Goal: Task Accomplishment & Management: Use online tool/utility

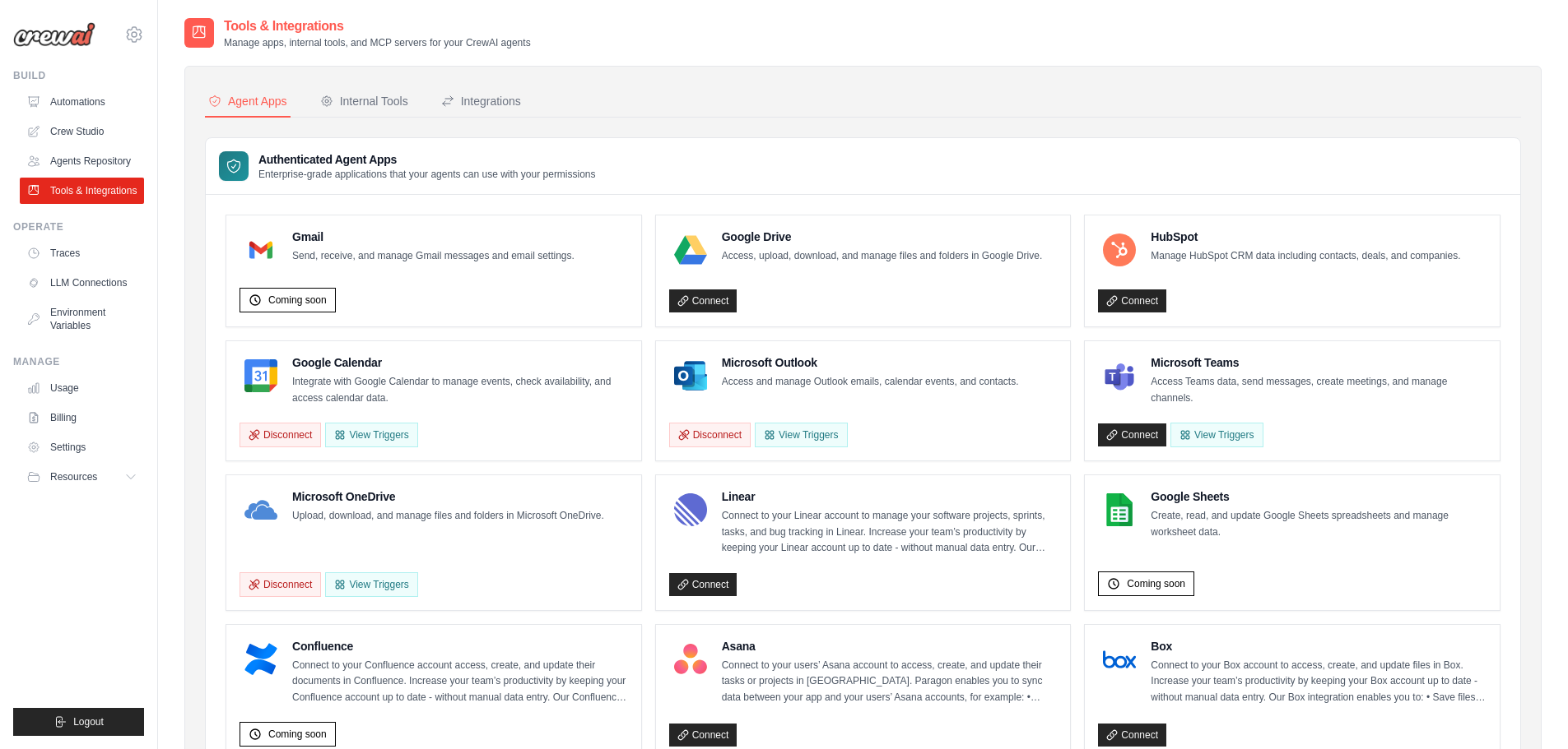
click at [1211, 442] on button "View Triggers" at bounding box center [1216, 434] width 92 height 24
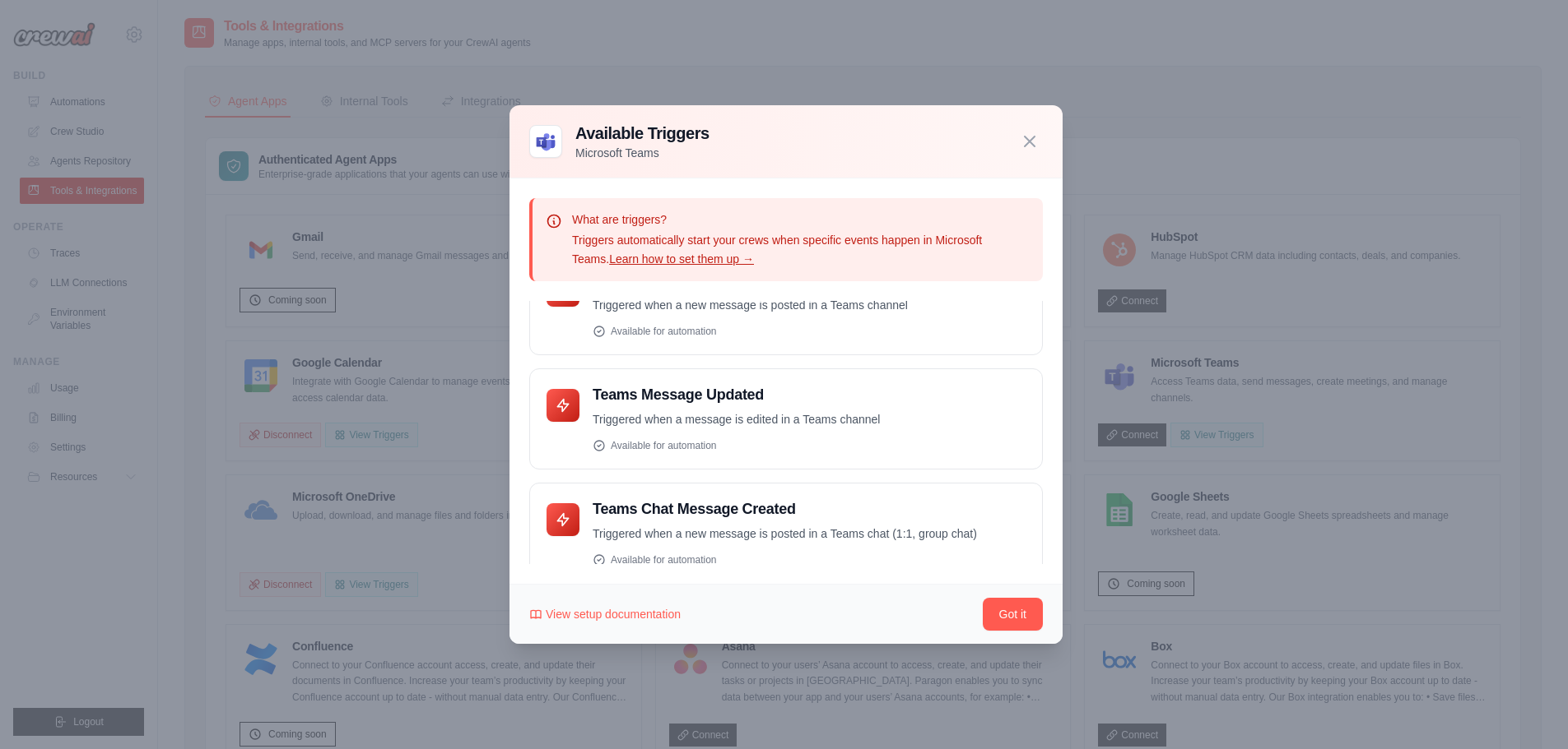
scroll to position [67, 0]
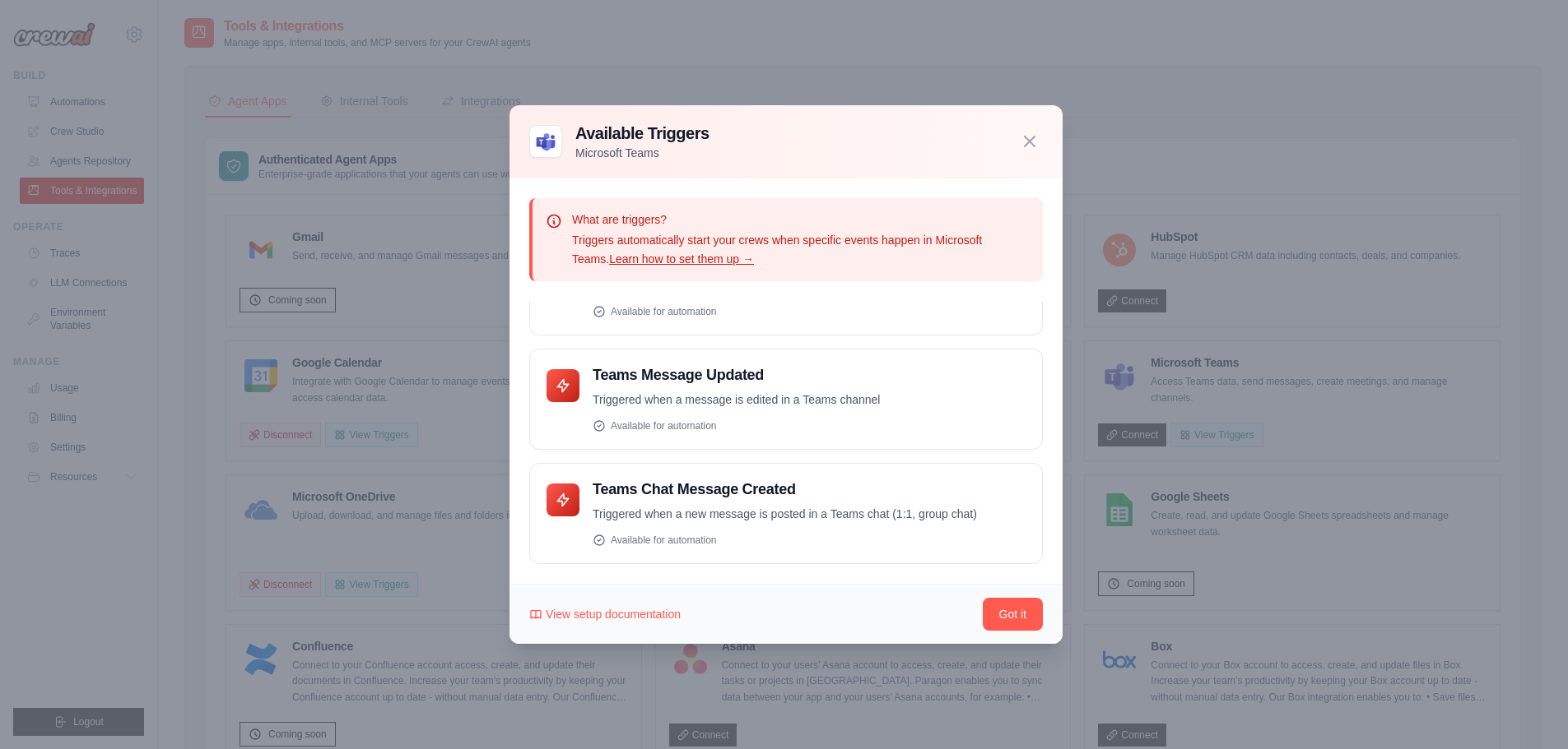
click at [1468, 473] on div at bounding box center [784, 374] width 1568 height 749
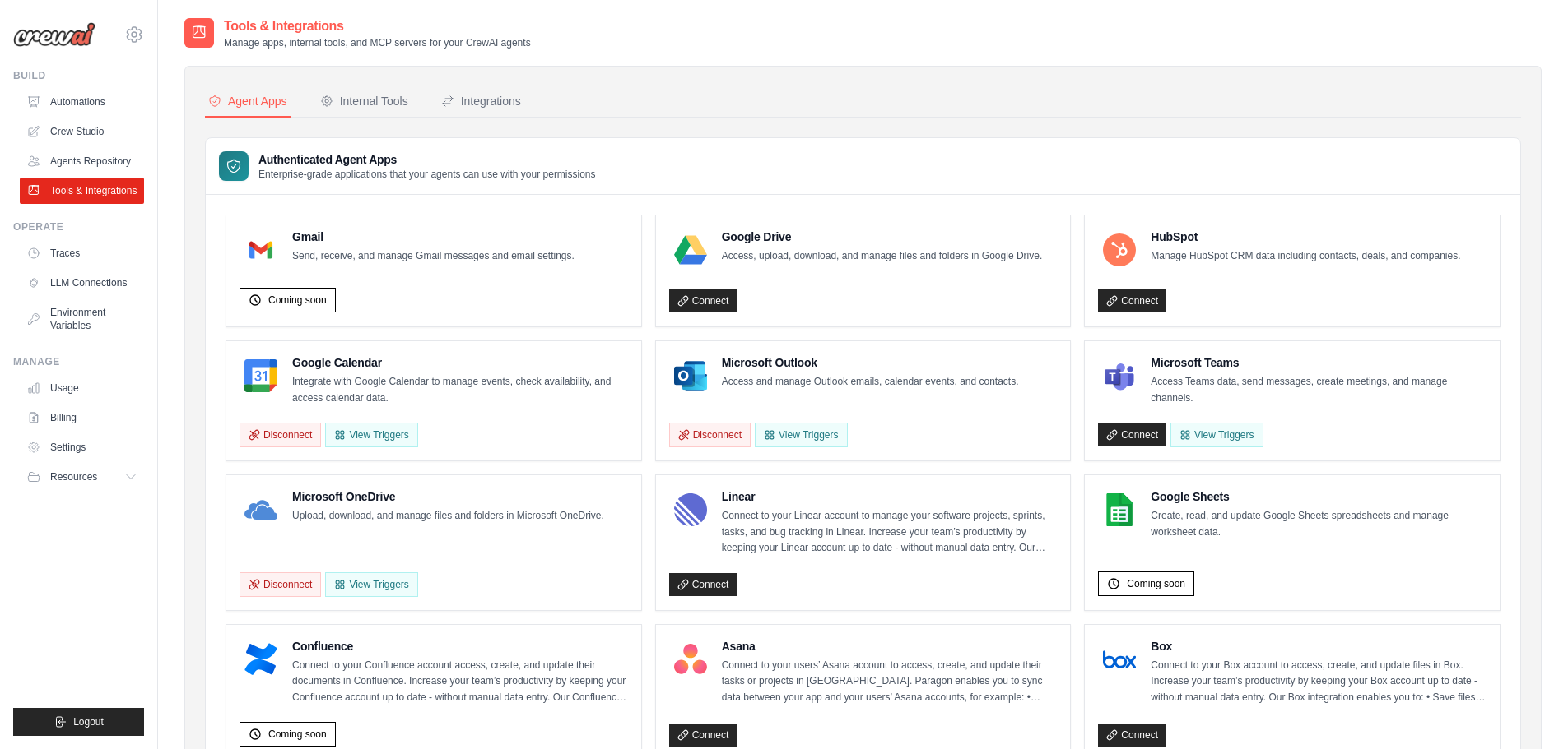
click at [1156, 429] on link "Connect" at bounding box center [1132, 435] width 68 height 23
click at [1132, 432] on link "Connect" at bounding box center [1132, 435] width 68 height 23
click at [1133, 428] on link "Connect" at bounding box center [1132, 435] width 68 height 23
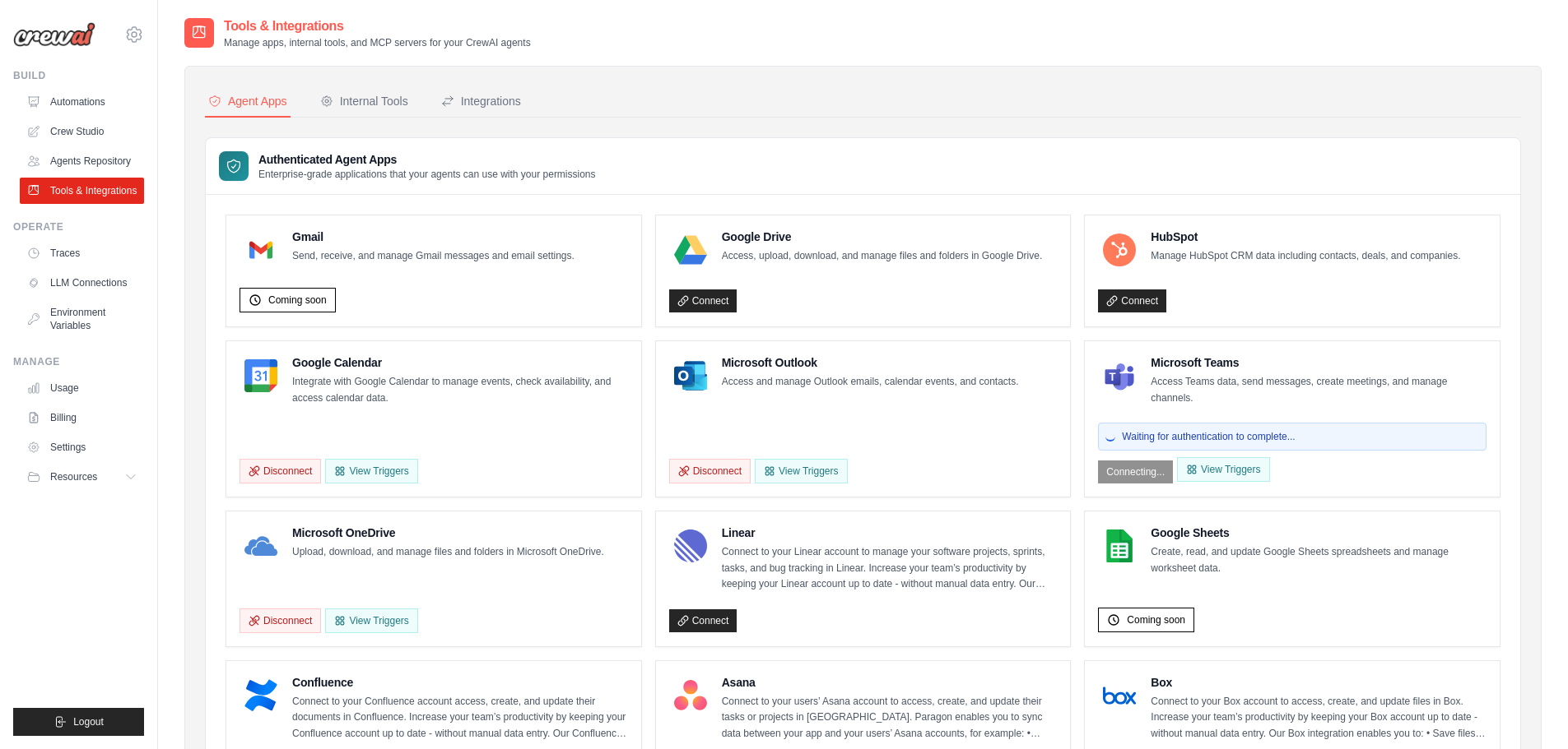
click at [108, 141] on link "Crew Studio" at bounding box center [82, 131] width 124 height 26
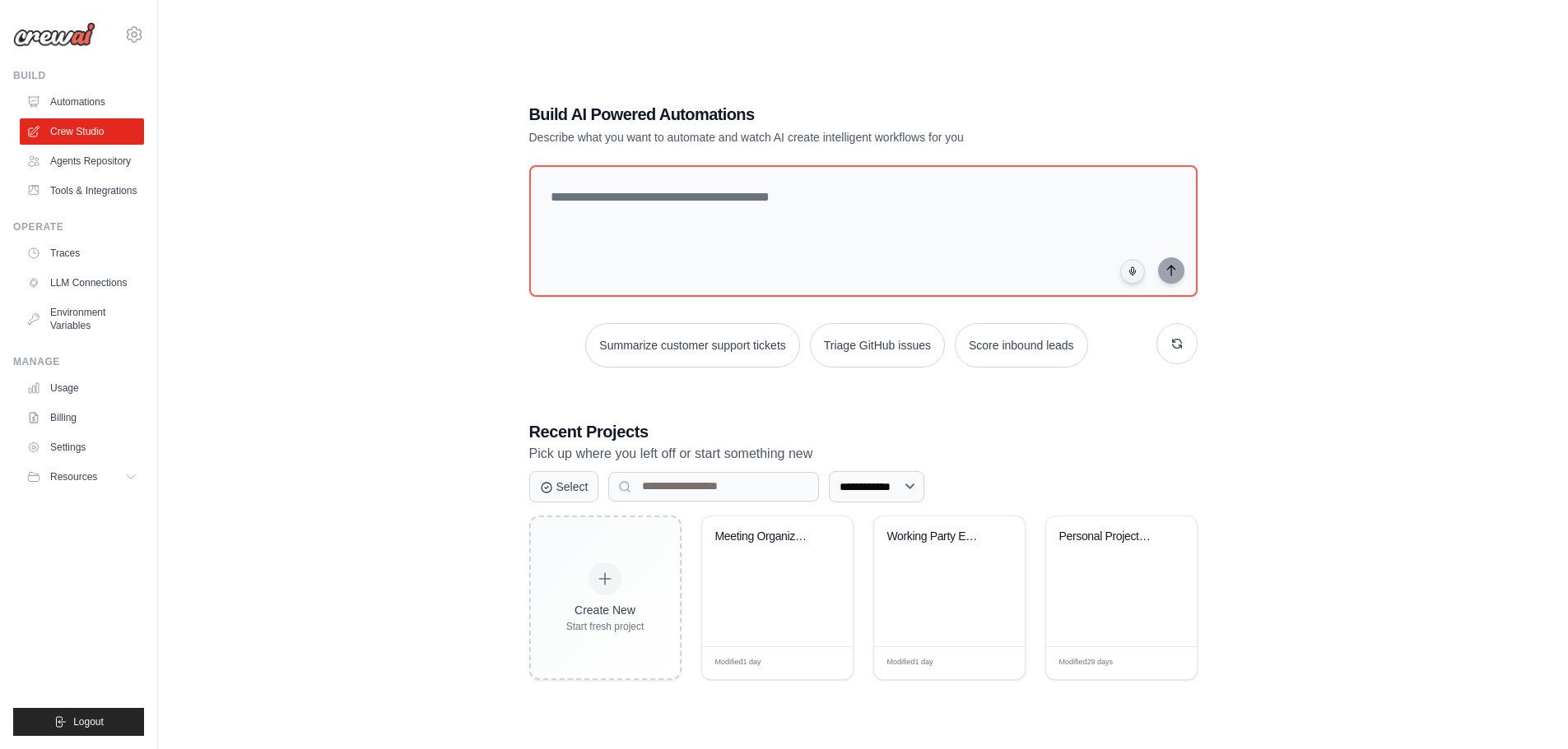
click at [821, 619] on div "Meeting Organization System" at bounding box center [777, 582] width 151 height 130
drag, startPoint x: 776, startPoint y: 612, endPoint x: 475, endPoint y: 482, distance: 327.9
click at [470, 480] on div "**********" at bounding box center [863, 391] width 1357 height 749
click at [566, 539] on div "Create New Start fresh project" at bounding box center [605, 598] width 149 height 161
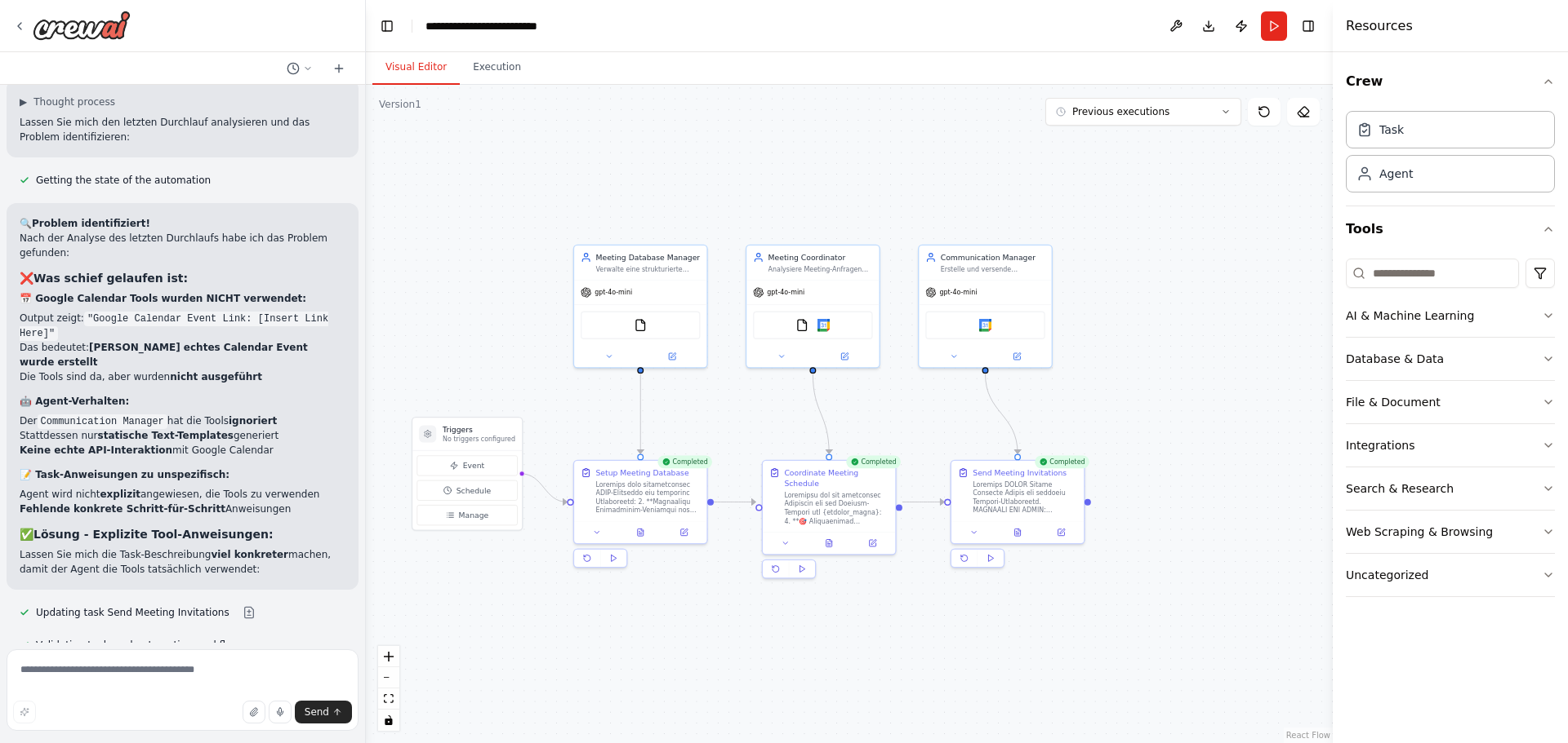
click at [1183, 30] on button at bounding box center [1176, 26] width 26 height 29
click at [1237, 256] on div ".deletable-edge-delete-btn { width: 20px; height: 20px; border: 0px solid #ffff…" at bounding box center [849, 413] width 966 height 658
click at [1206, 25] on button "Download" at bounding box center [1208, 26] width 26 height 29
click at [416, 190] on div ".deletable-edge-delete-btn { width: 20px; height: 20px; border: 0px solid #ffff…" at bounding box center [849, 413] width 966 height 658
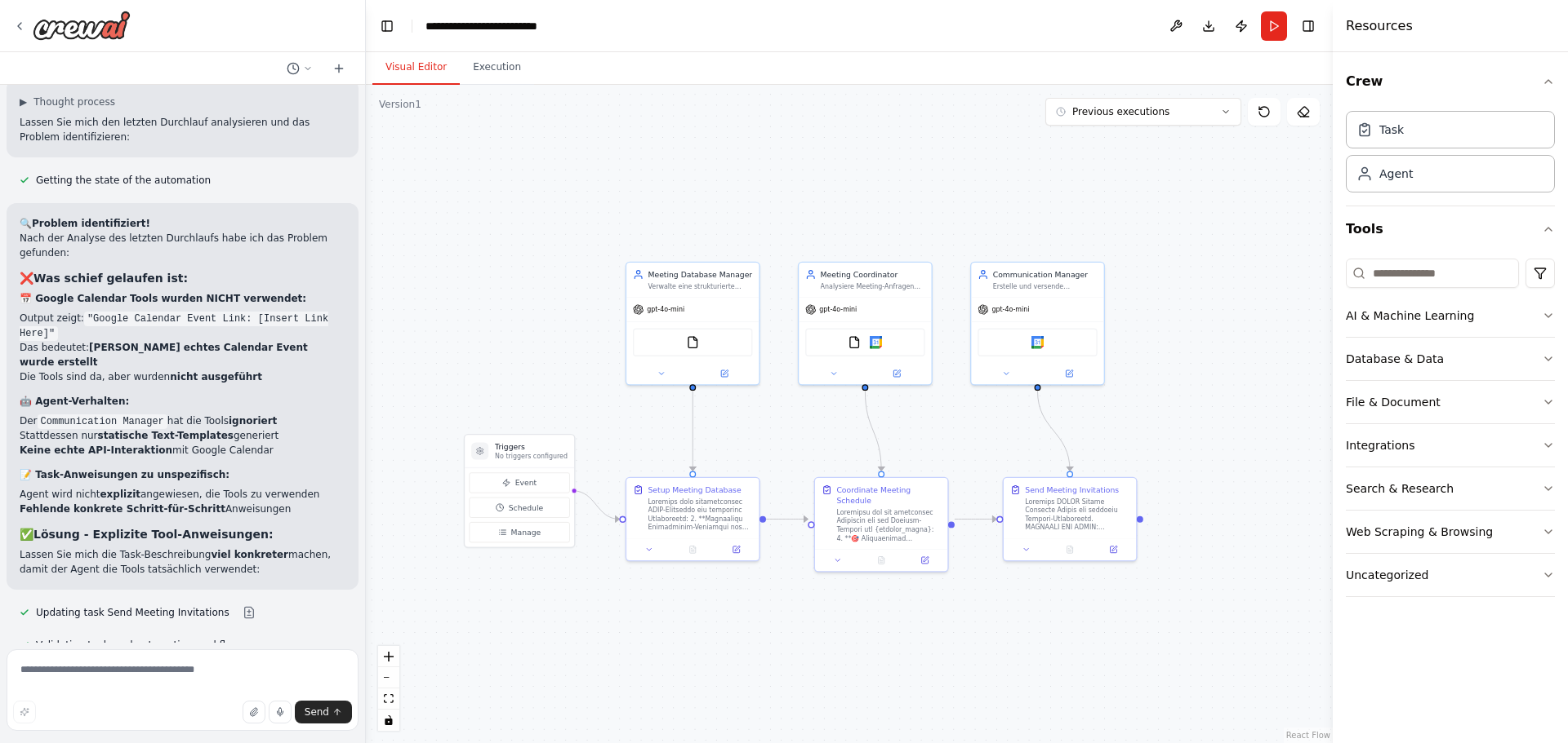
drag, startPoint x: 402, startPoint y: 175, endPoint x: 453, endPoint y: 193, distance: 54.1
click at [453, 193] on div ".deletable-edge-delete-btn { width: 20px; height: 20px; border: 0px solid #ffff…" at bounding box center [849, 413] width 966 height 658
click at [539, 530] on button "Manage" at bounding box center [518, 532] width 100 height 20
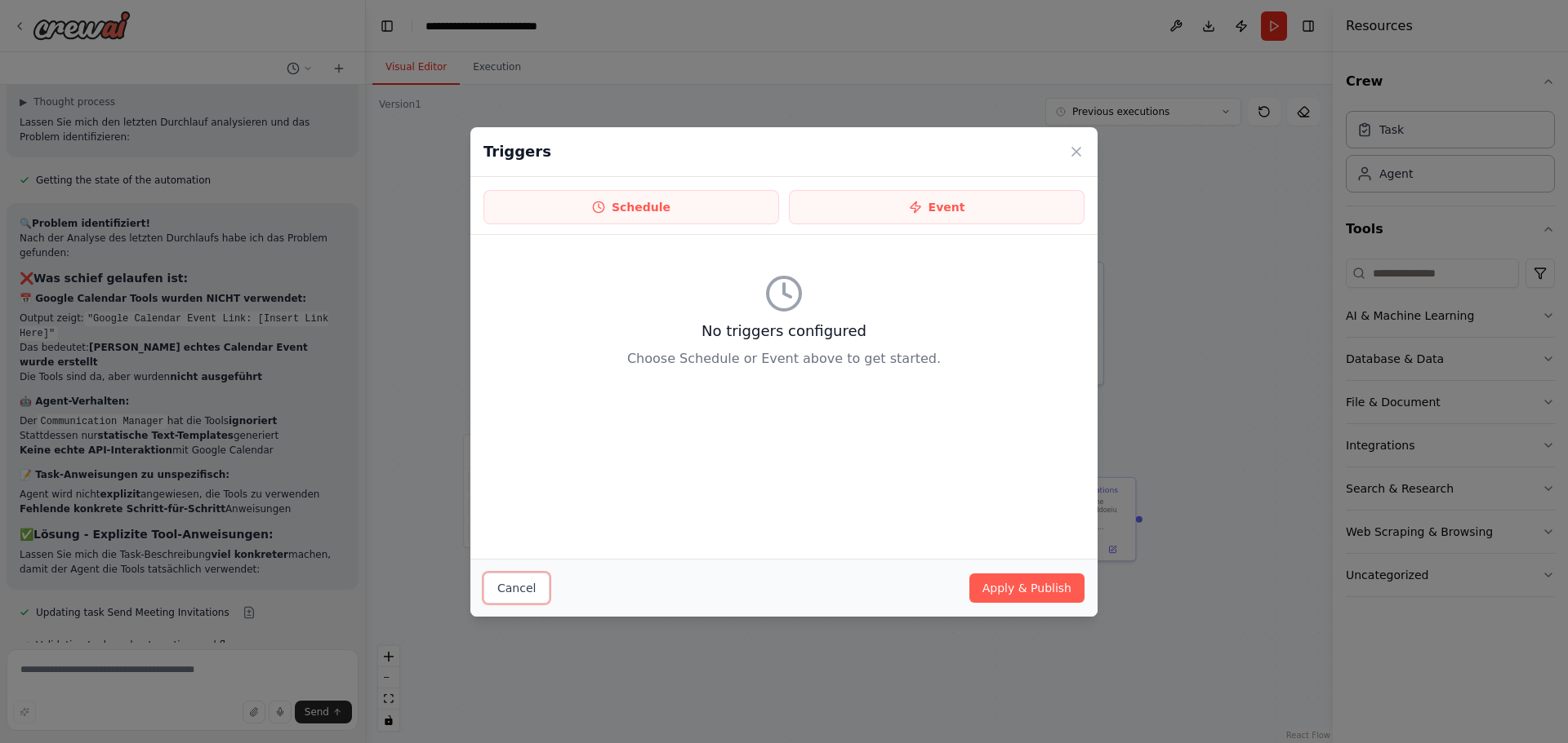
click at [513, 588] on button "Cancel" at bounding box center [516, 588] width 67 height 31
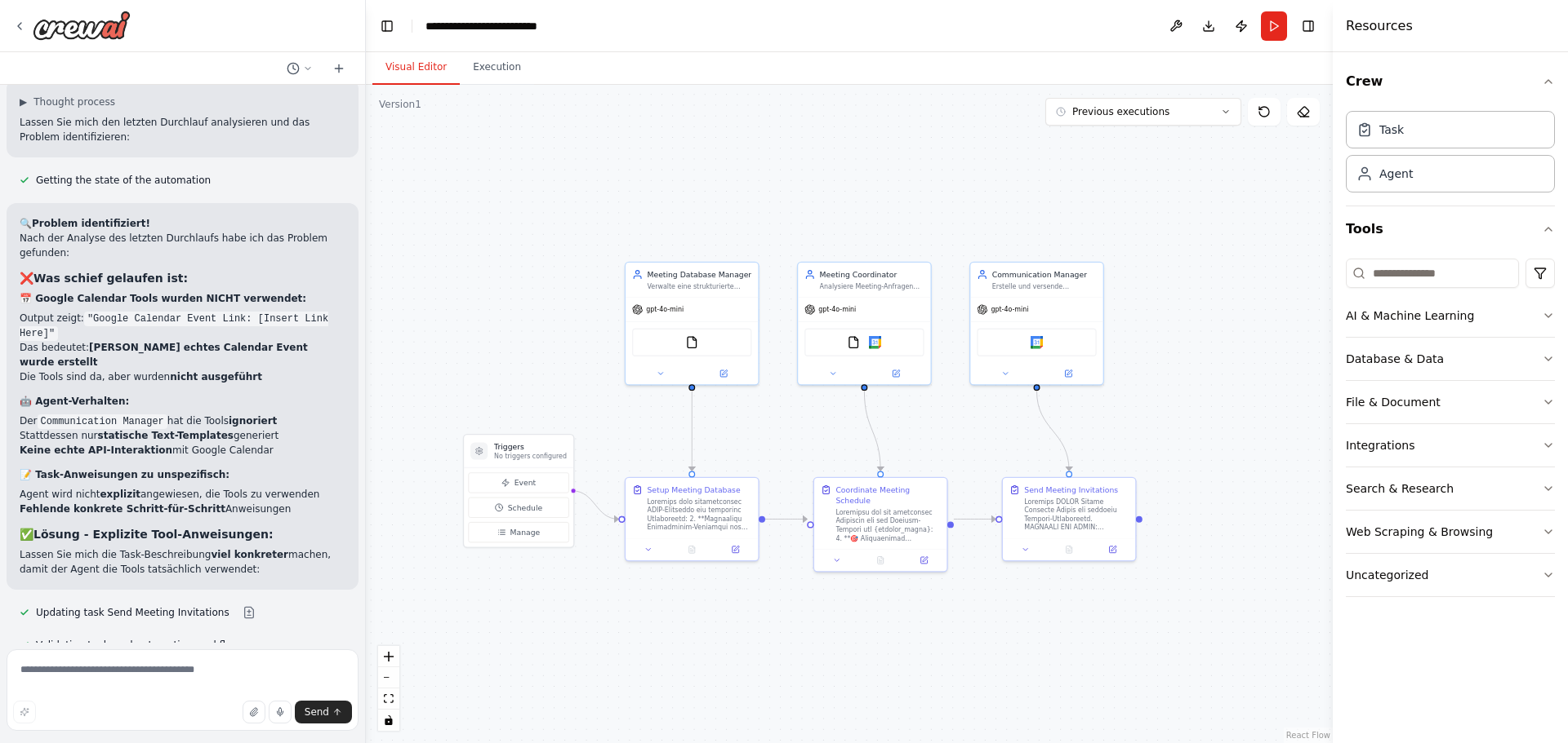
click at [532, 514] on button "Schedule" at bounding box center [518, 507] width 100 height 20
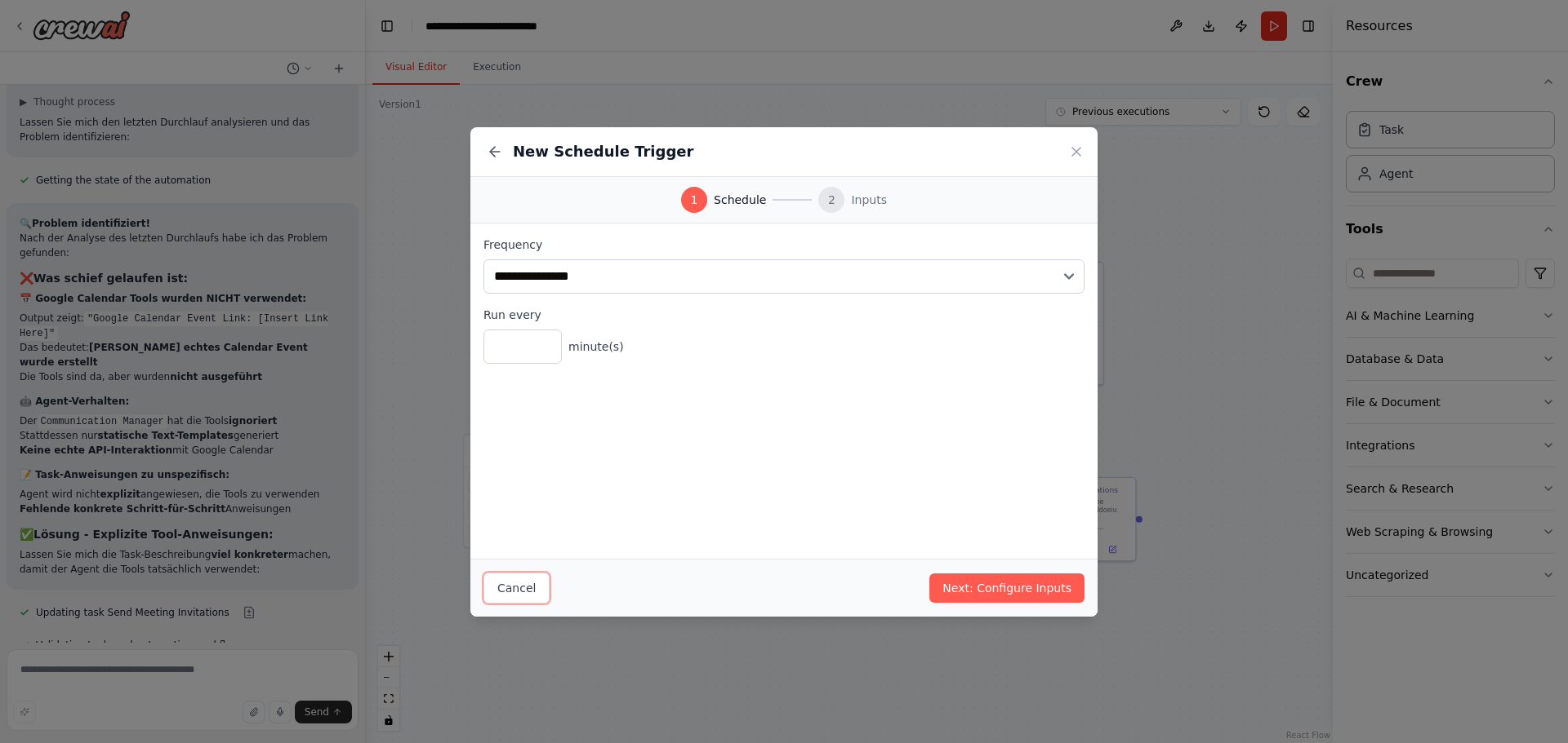
click at [514, 583] on button "Cancel" at bounding box center [516, 588] width 67 height 31
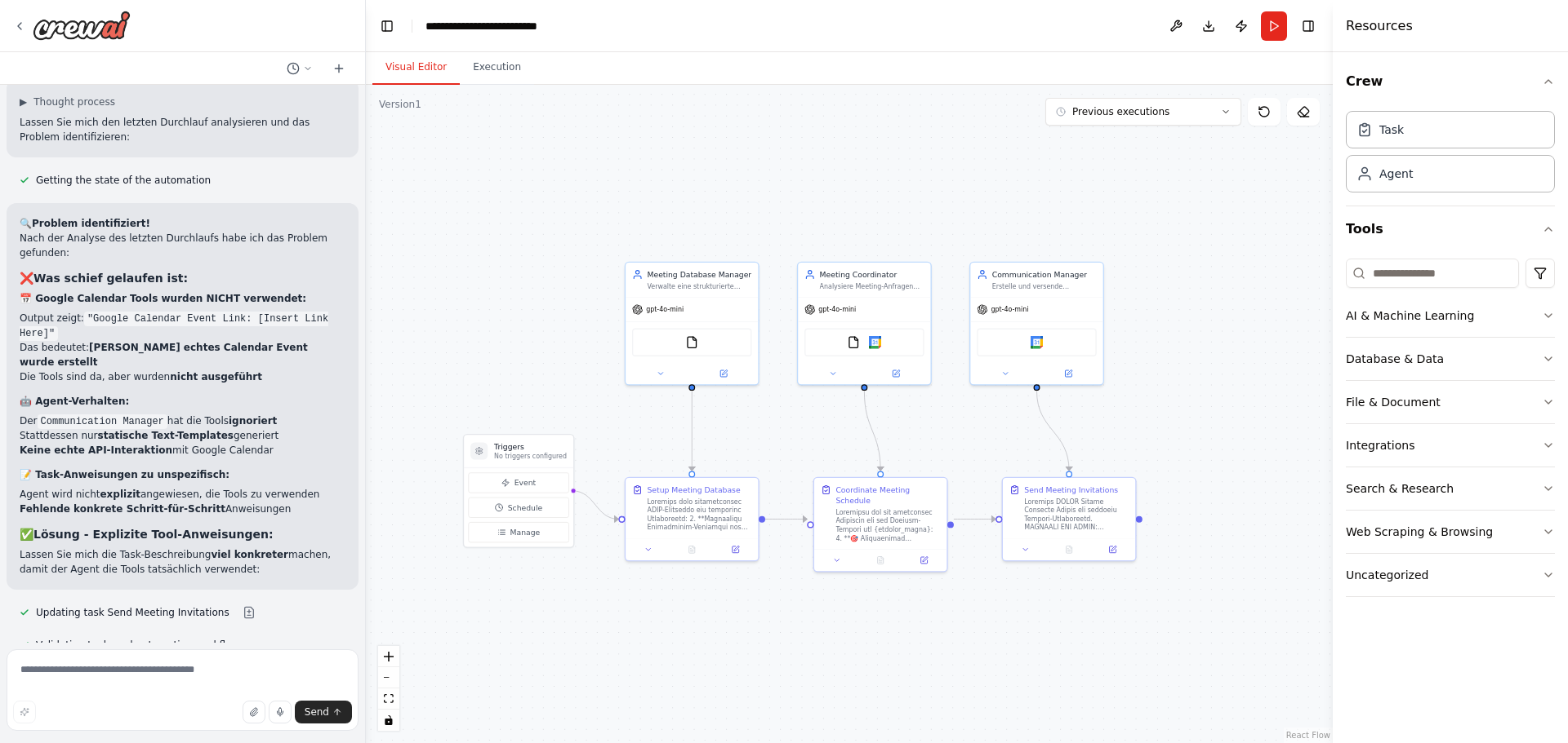
click at [525, 489] on button "Event" at bounding box center [518, 482] width 100 height 20
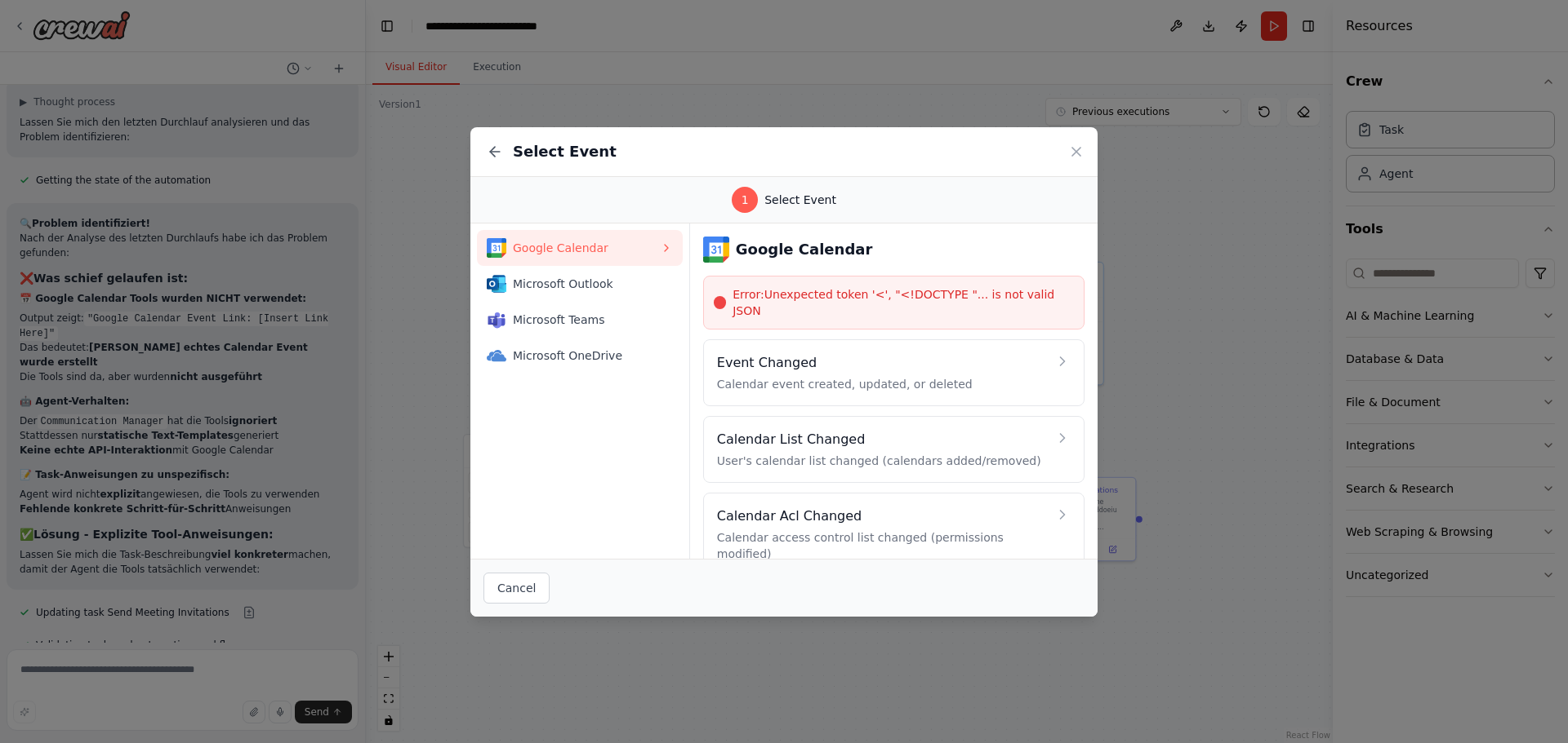
click at [613, 285] on span "Microsoft Outlook" at bounding box center [586, 283] width 147 height 16
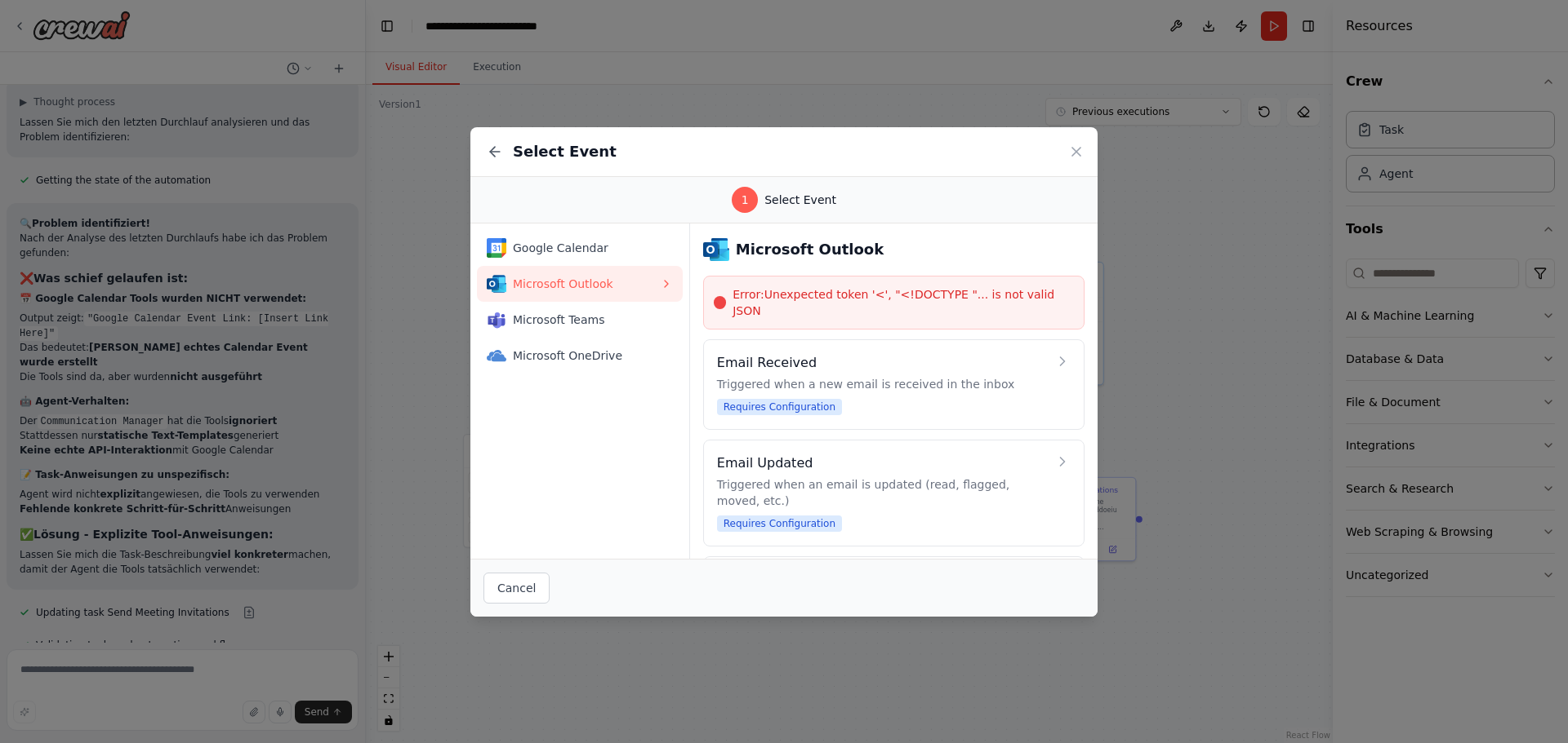
click at [615, 315] on span "Microsoft Teams" at bounding box center [586, 319] width 147 height 16
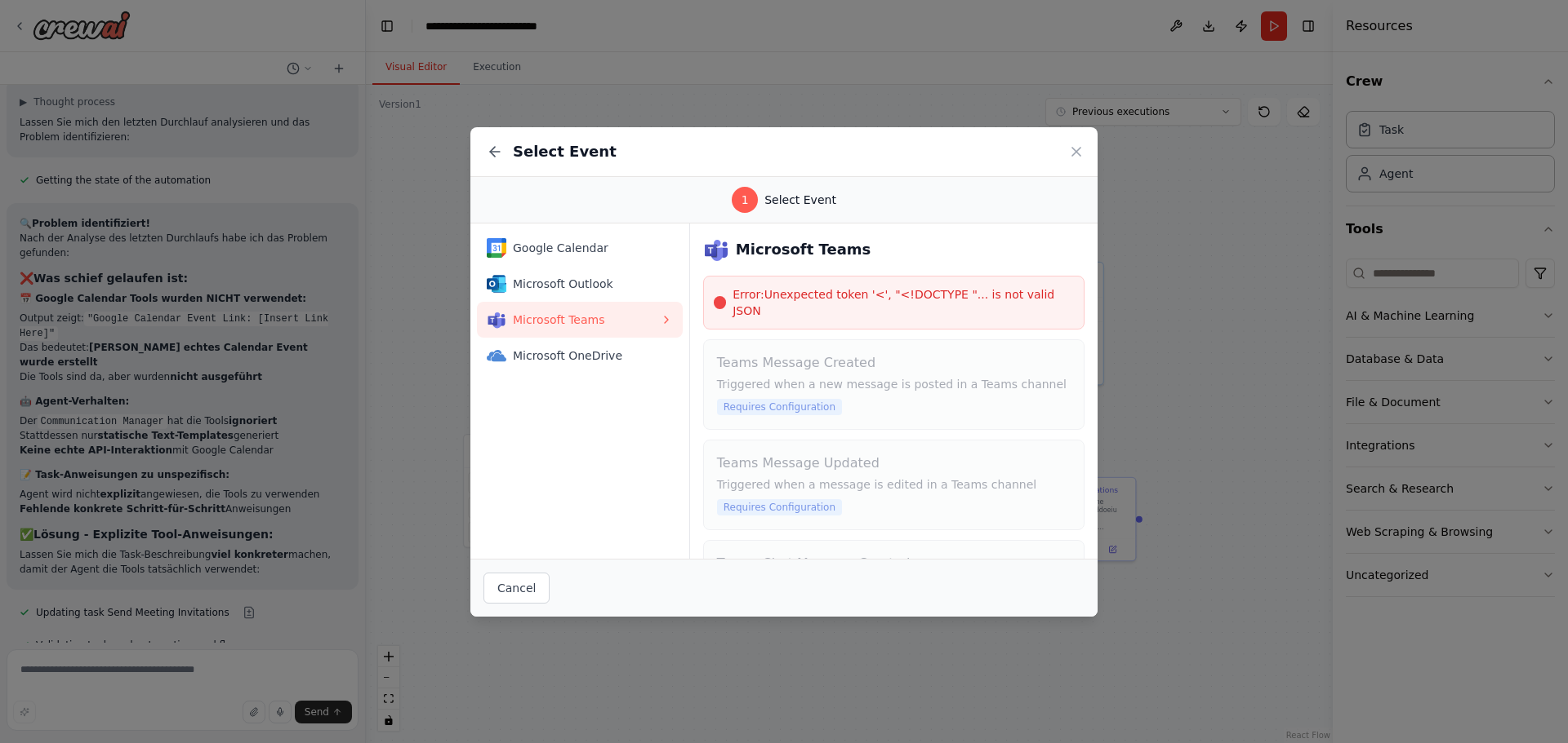
click at [610, 236] on button "Google Calendar" at bounding box center [579, 248] width 205 height 36
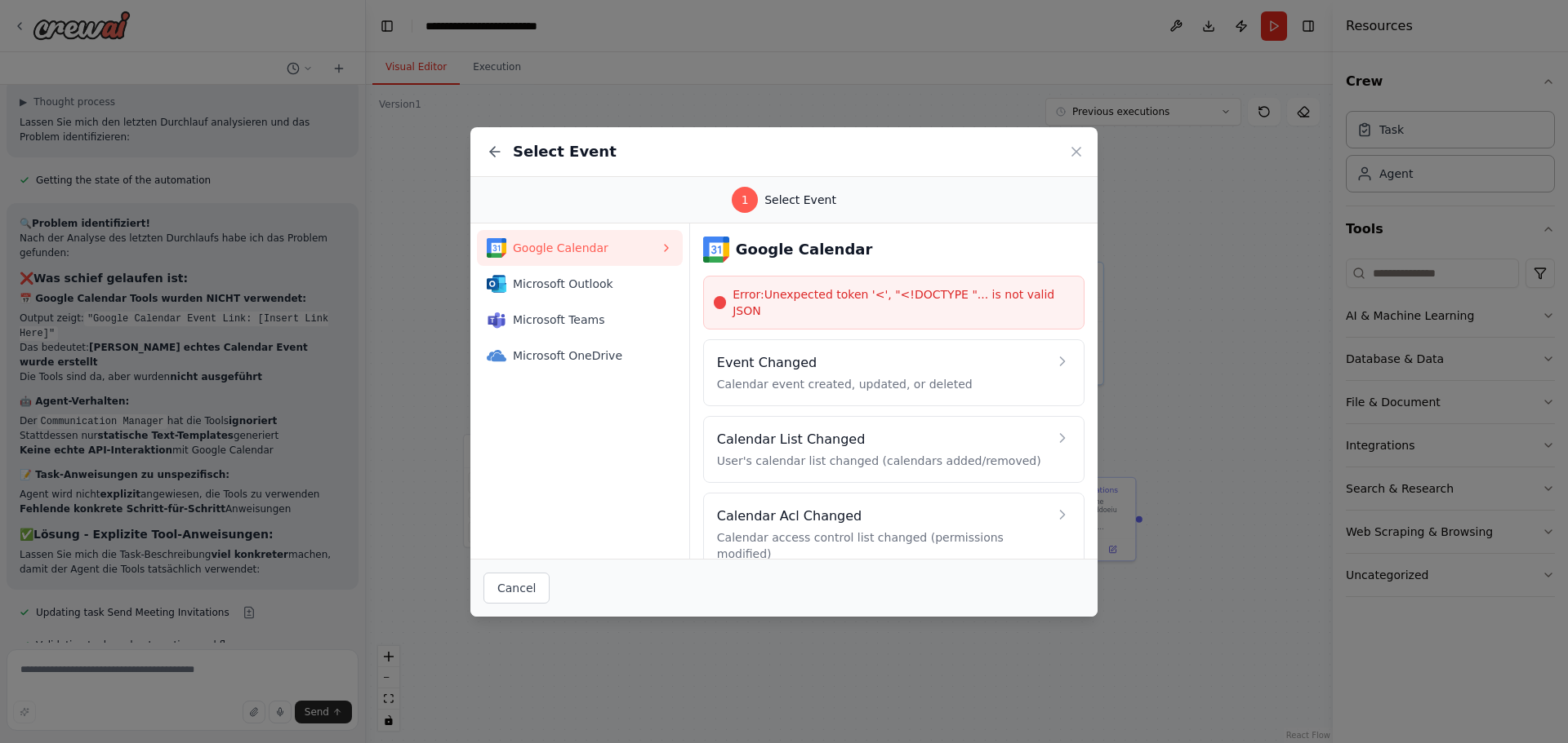
click at [577, 341] on button "Microsoft OneDrive" at bounding box center [579, 356] width 205 height 36
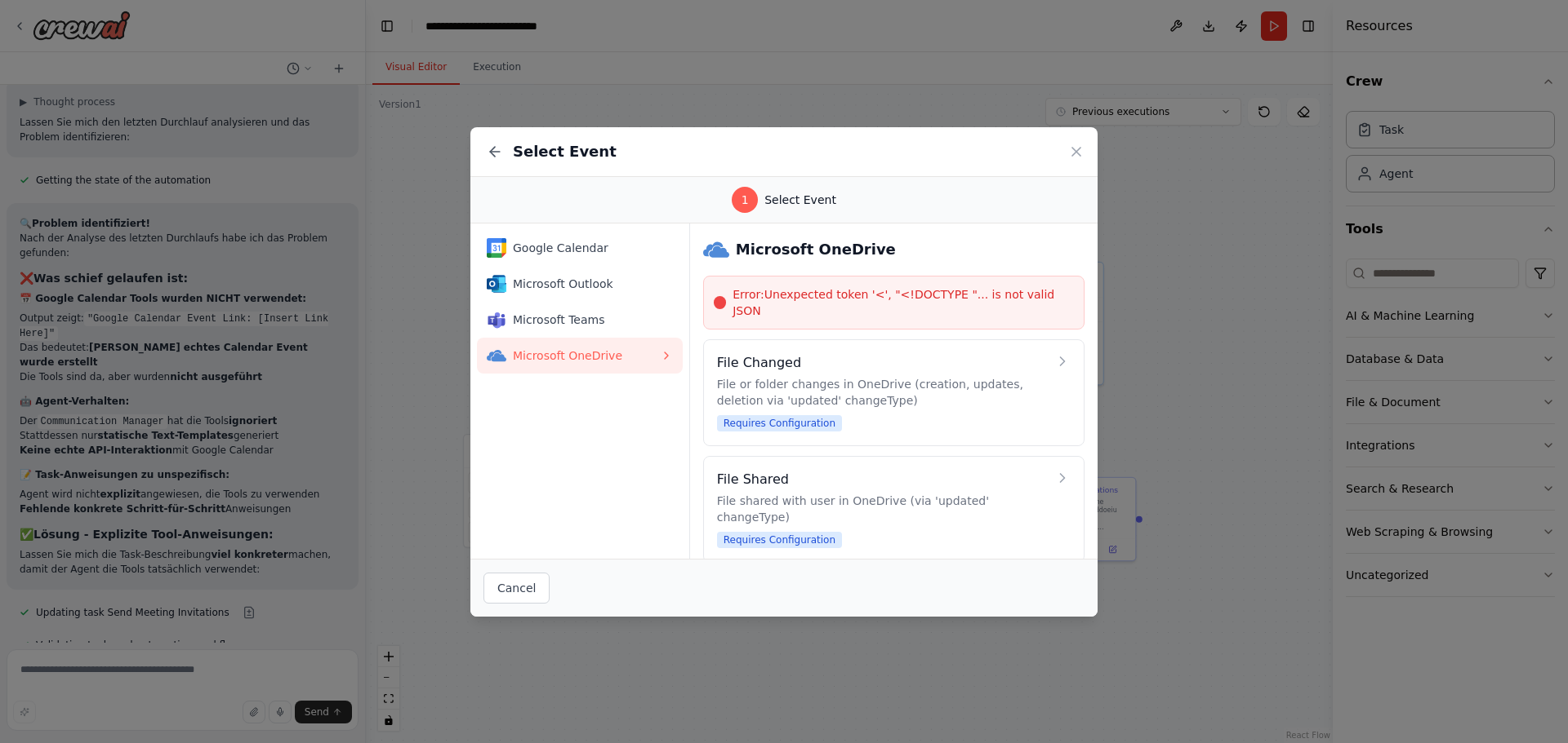
click at [497, 157] on icon at bounding box center [495, 151] width 16 height 16
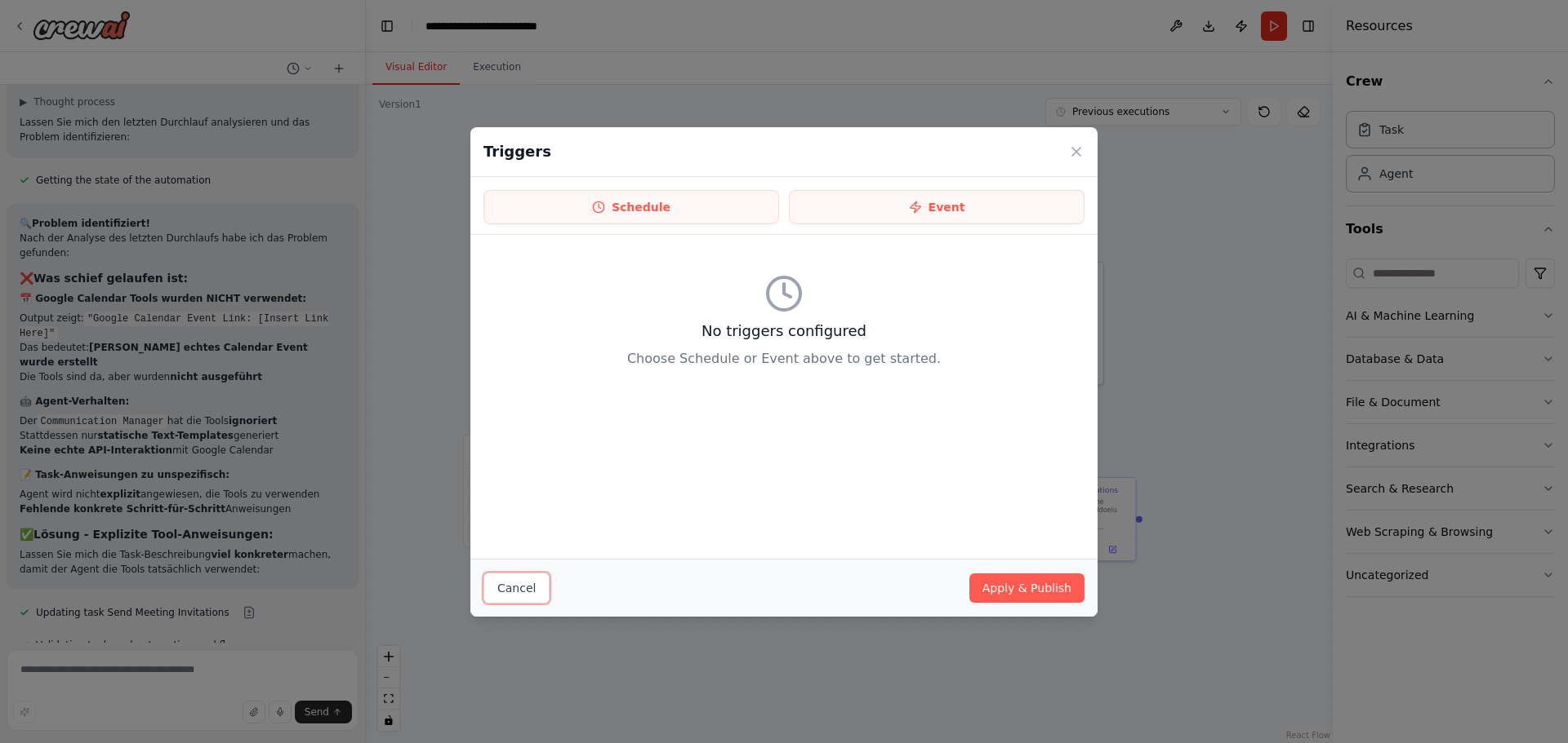
click at [503, 593] on button "Cancel" at bounding box center [516, 588] width 67 height 31
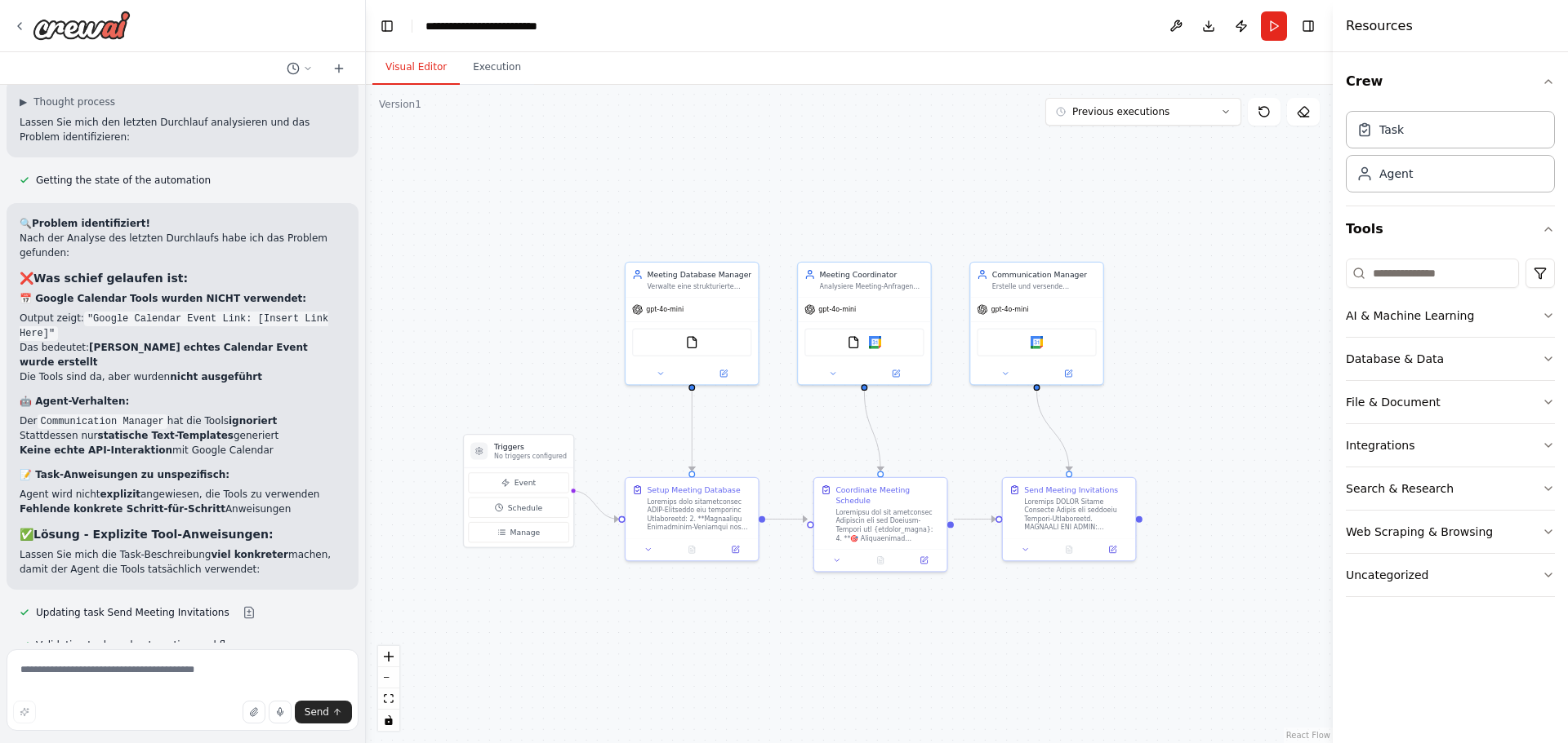
click at [1306, 115] on icon at bounding box center [1302, 112] width 11 height 10
click at [1265, 198] on div ".deletable-edge-delete-btn { width: 20px; height: 20px; border: 0px solid #ffff…" at bounding box center [849, 413] width 966 height 658
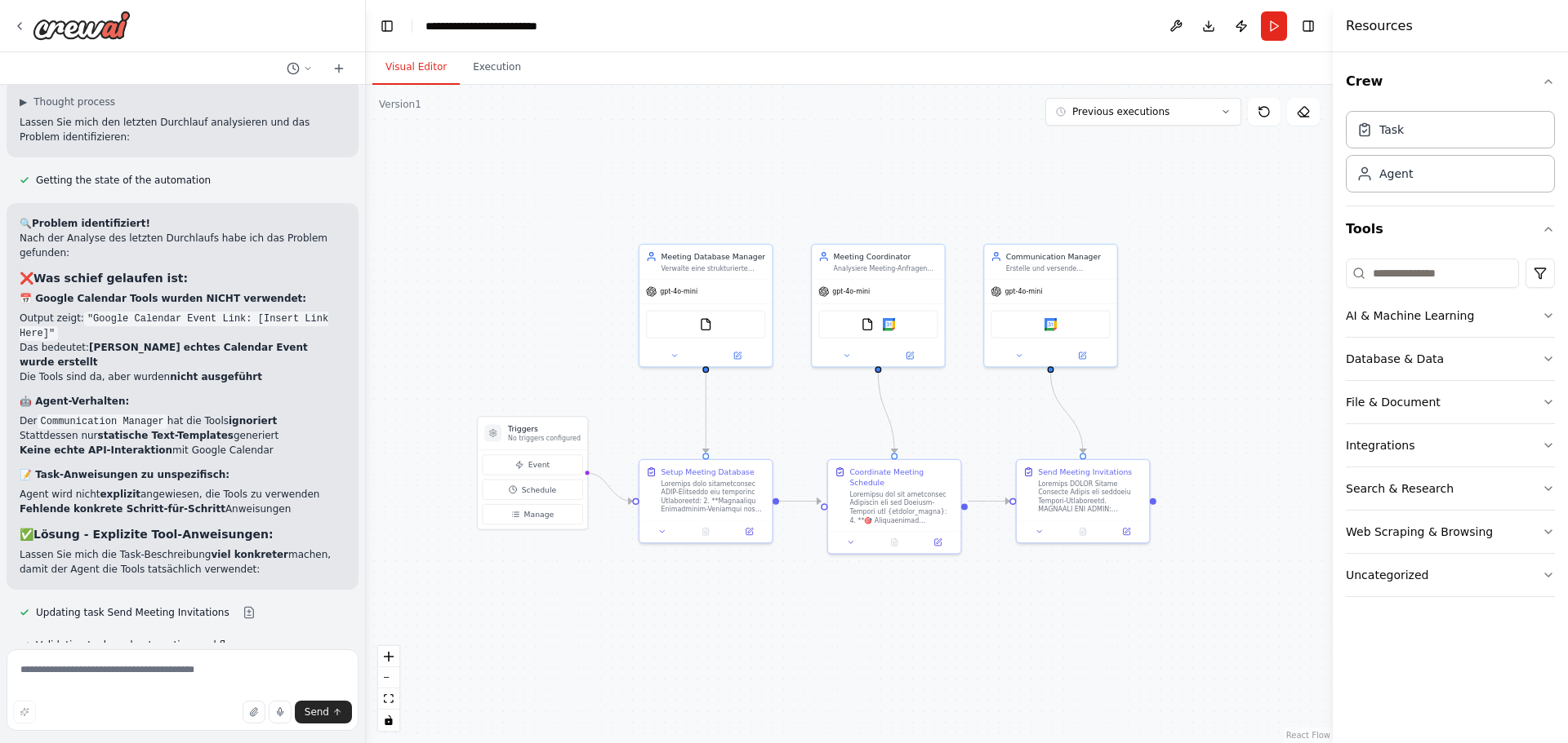
drag, startPoint x: 1130, startPoint y: 194, endPoint x: 1244, endPoint y: 189, distance: 114.1
click at [1244, 189] on div ".deletable-edge-delete-btn { width: 20px; height: 20px; border: 0px solid #ffff…" at bounding box center [849, 413] width 966 height 658
click at [1401, 570] on div "Uncategorized" at bounding box center [1387, 574] width 83 height 16
click at [481, 60] on button "Execution" at bounding box center [497, 67] width 74 height 35
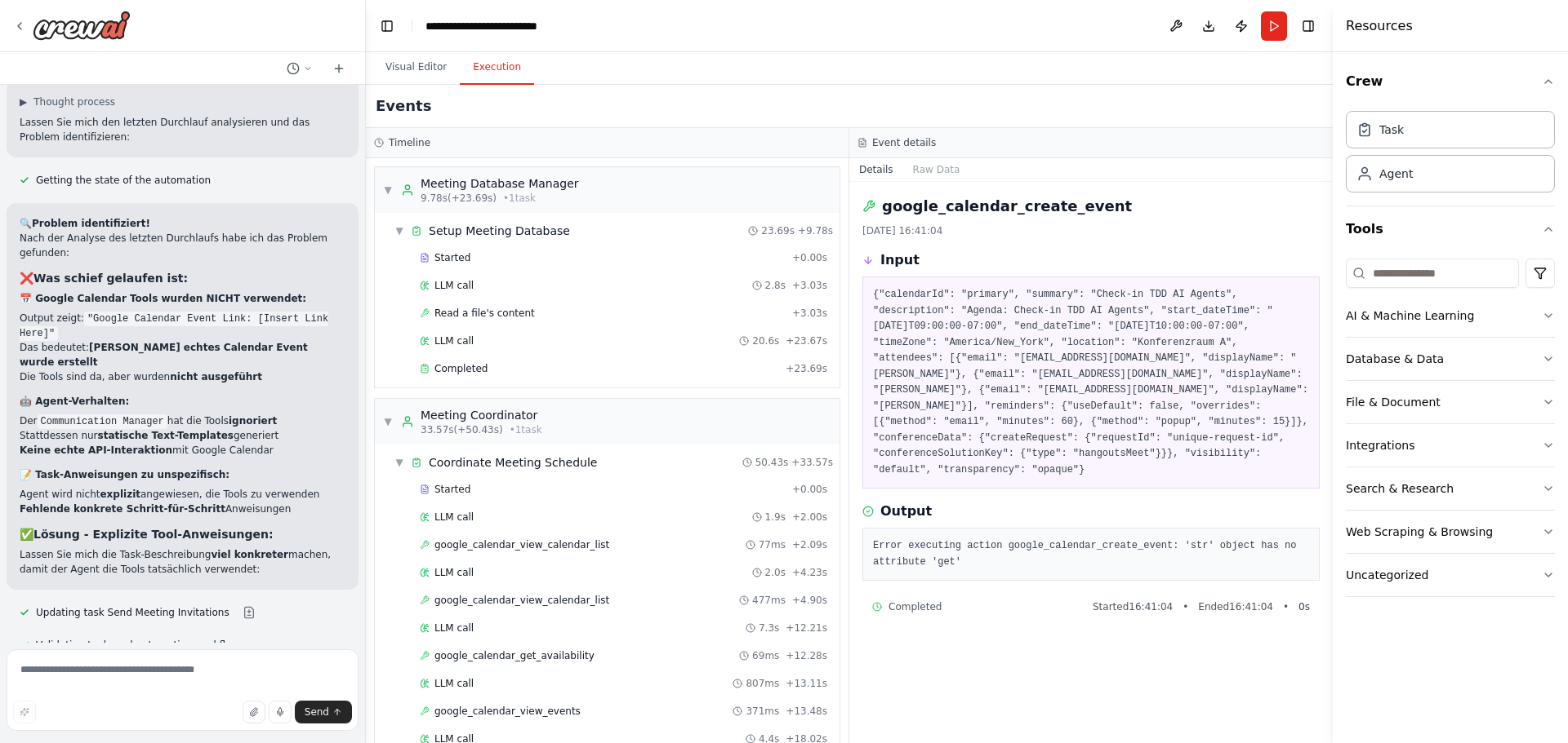
click at [425, 65] on button "Visual Editor" at bounding box center [416, 67] width 88 height 35
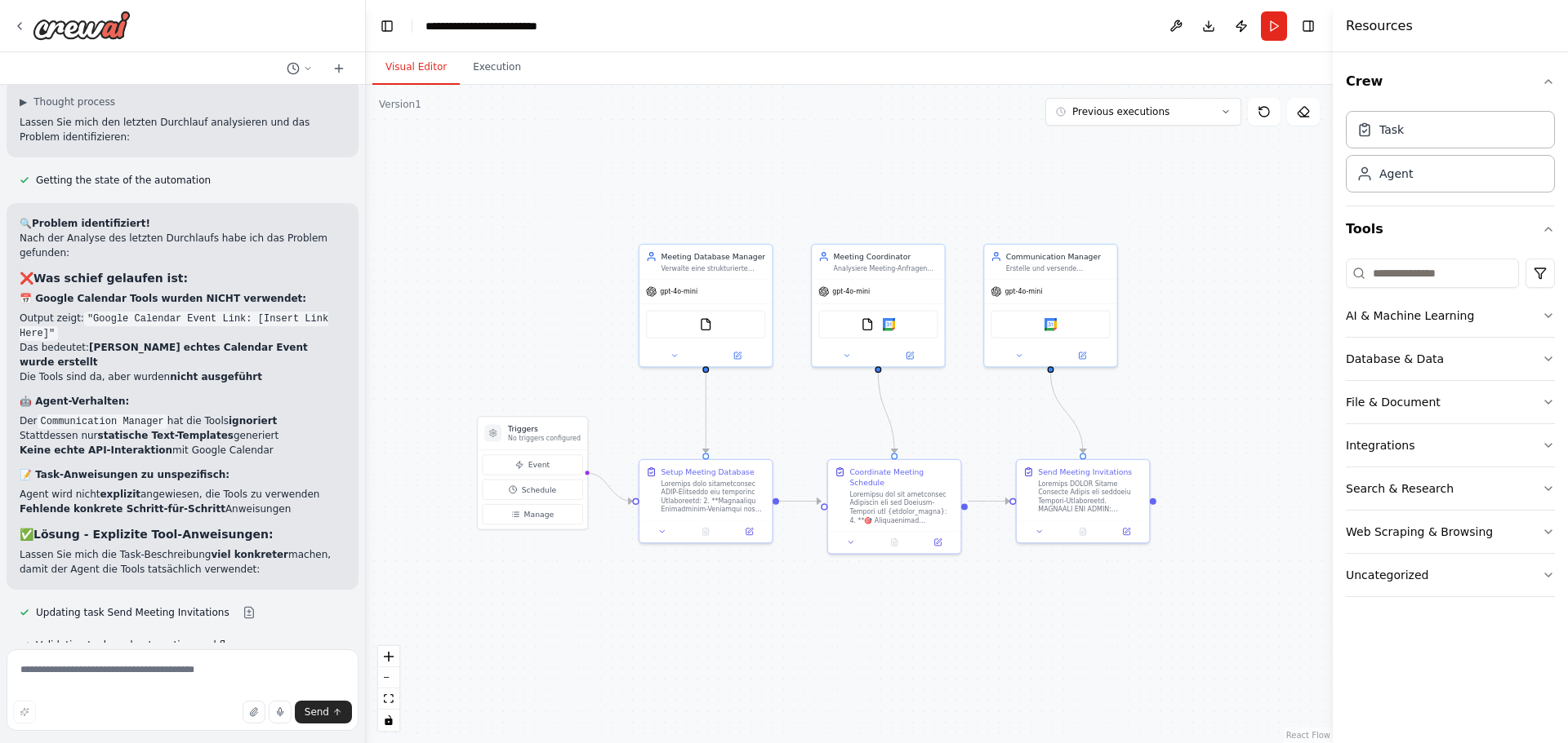
click at [1185, 119] on button "Previous executions" at bounding box center [1143, 112] width 196 height 28
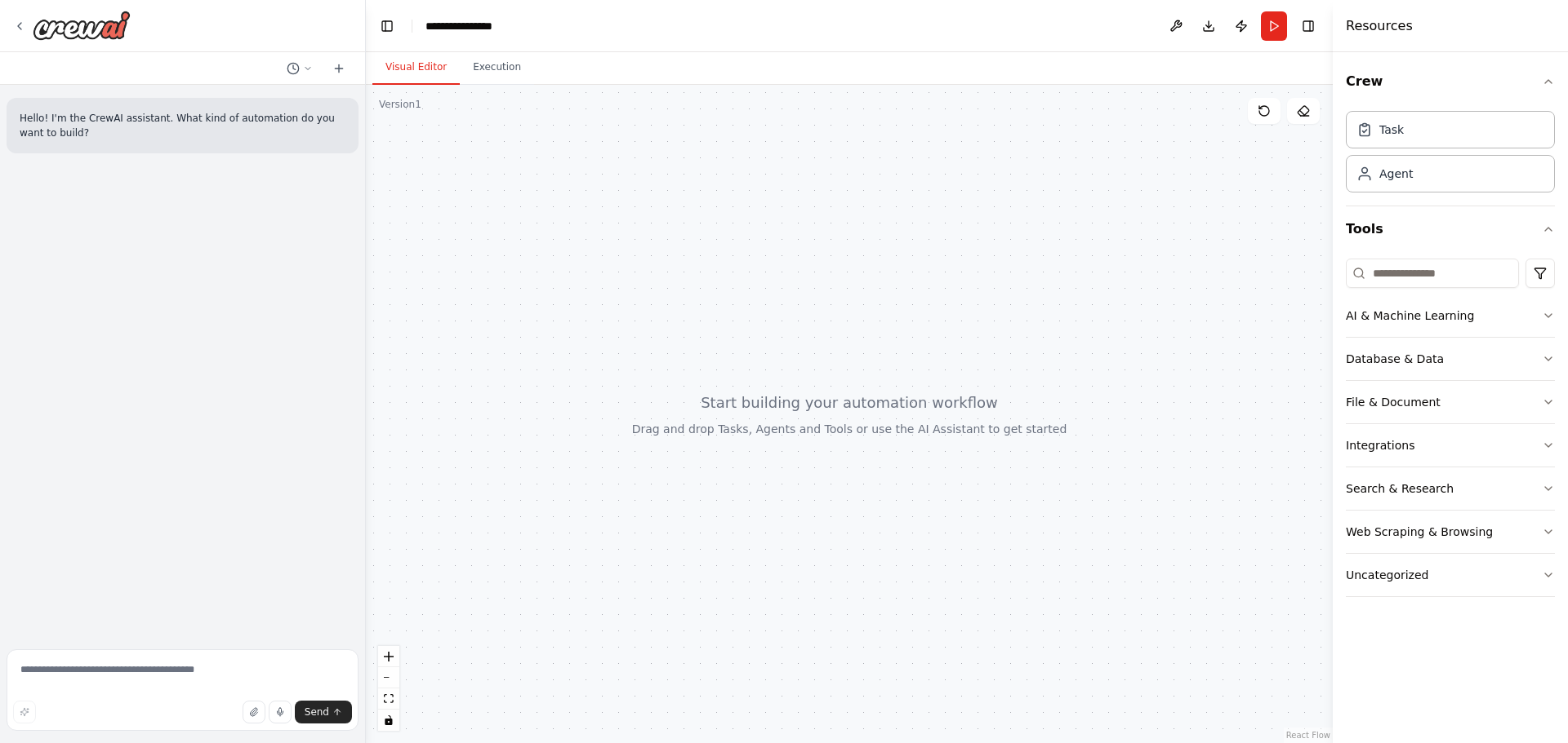
click at [336, 66] on icon at bounding box center [339, 68] width 14 height 13
click at [1446, 182] on div "Agent" at bounding box center [1449, 173] width 209 height 38
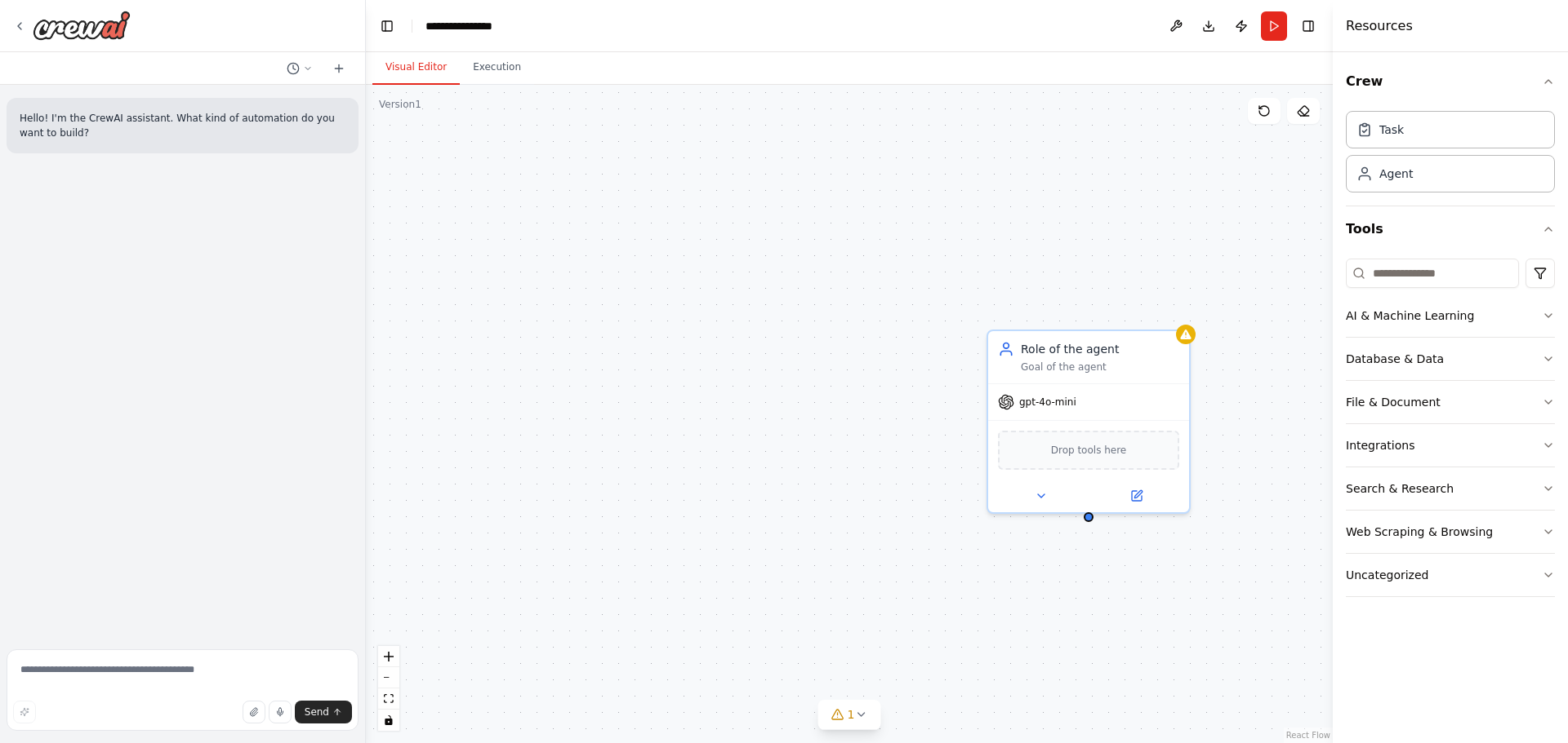
click at [1102, 448] on span "Drop tools here" at bounding box center [1089, 450] width 76 height 16
click at [1082, 455] on div "Drop tools here" at bounding box center [1089, 450] width 181 height 40
click at [1178, 307] on icon at bounding box center [1176, 311] width 10 height 10
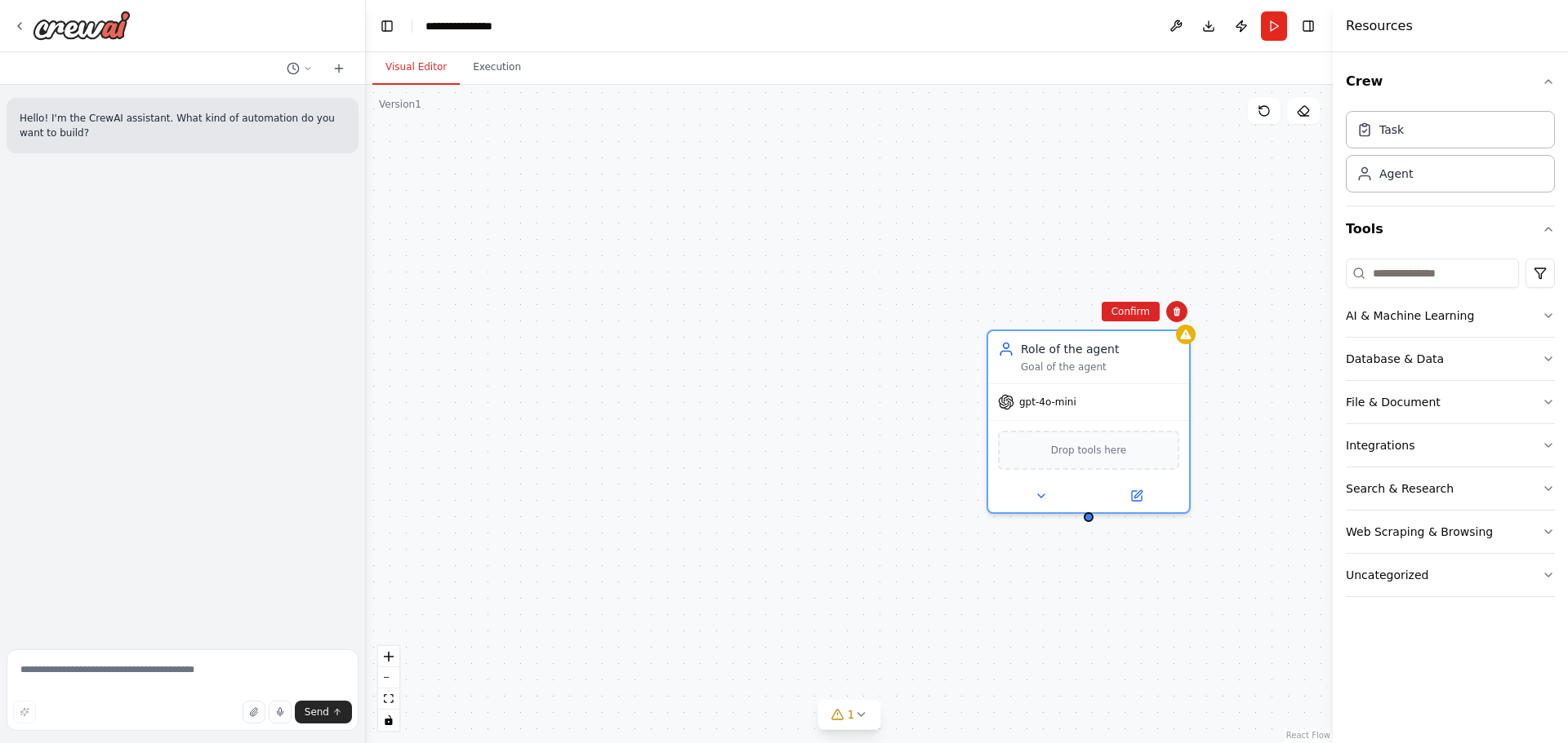
click at [1143, 318] on button "Confirm" at bounding box center [1130, 311] width 58 height 19
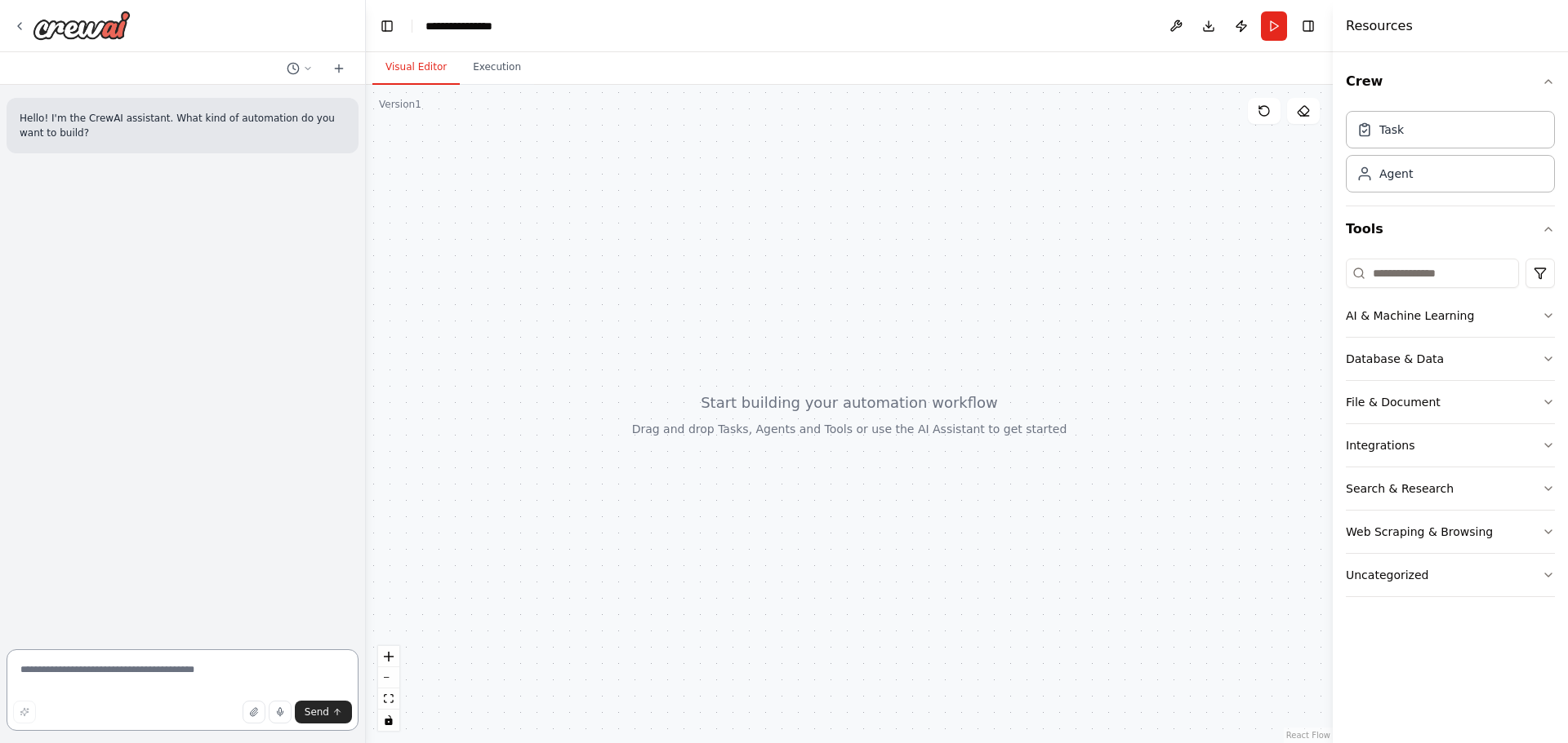
click at [251, 657] on textarea at bounding box center [182, 690] width 352 height 82
type textarea "**********"
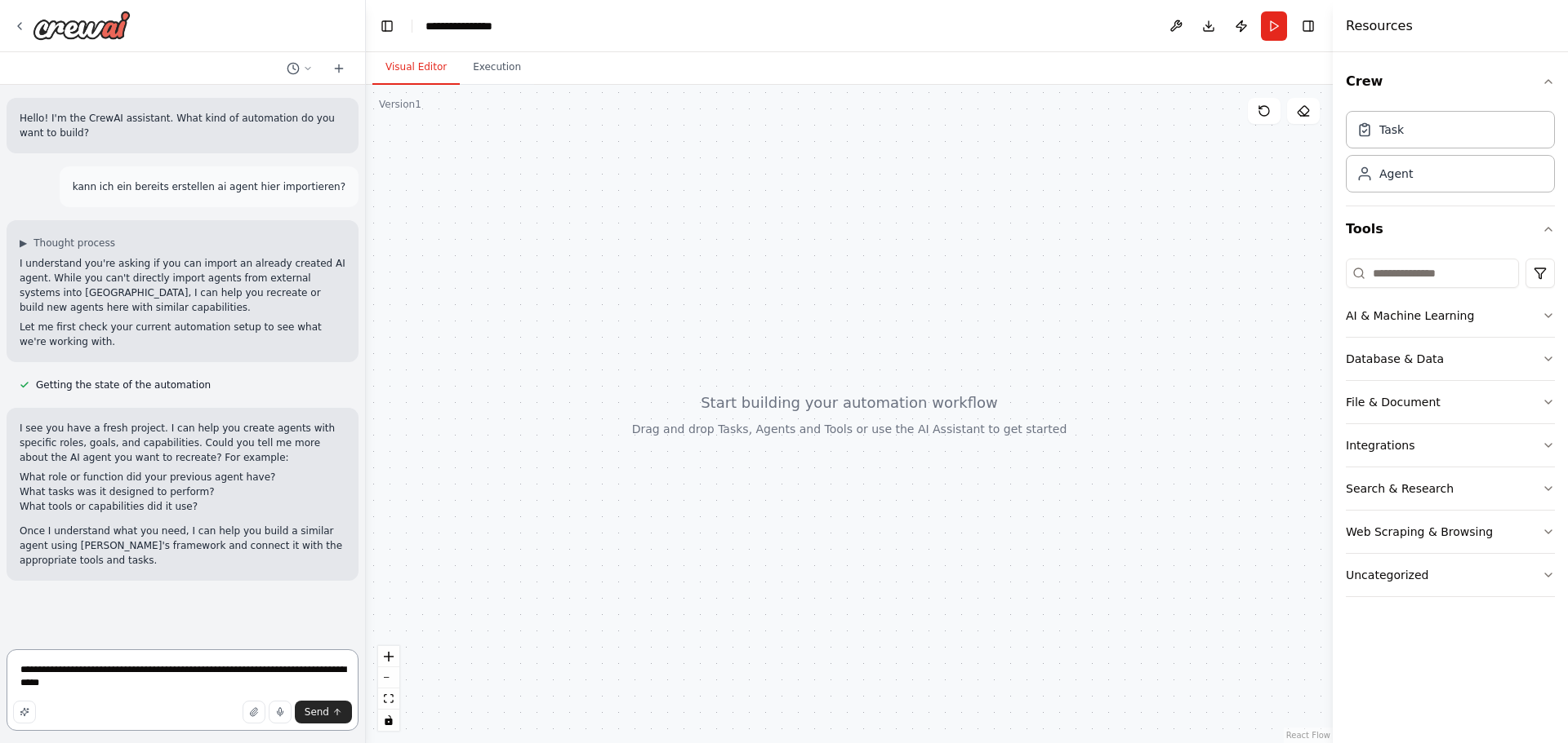
type textarea "**********"
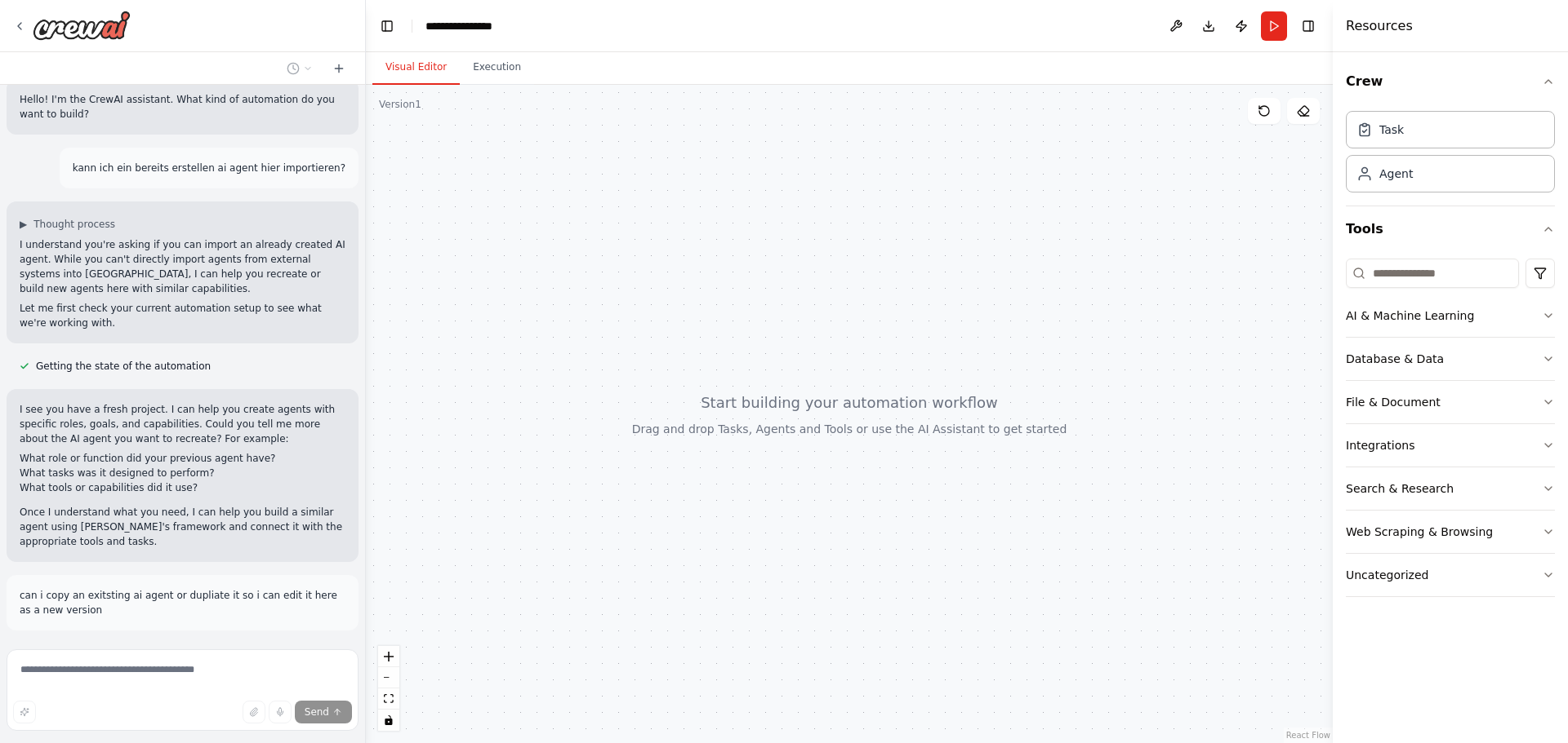
scroll to position [83, 0]
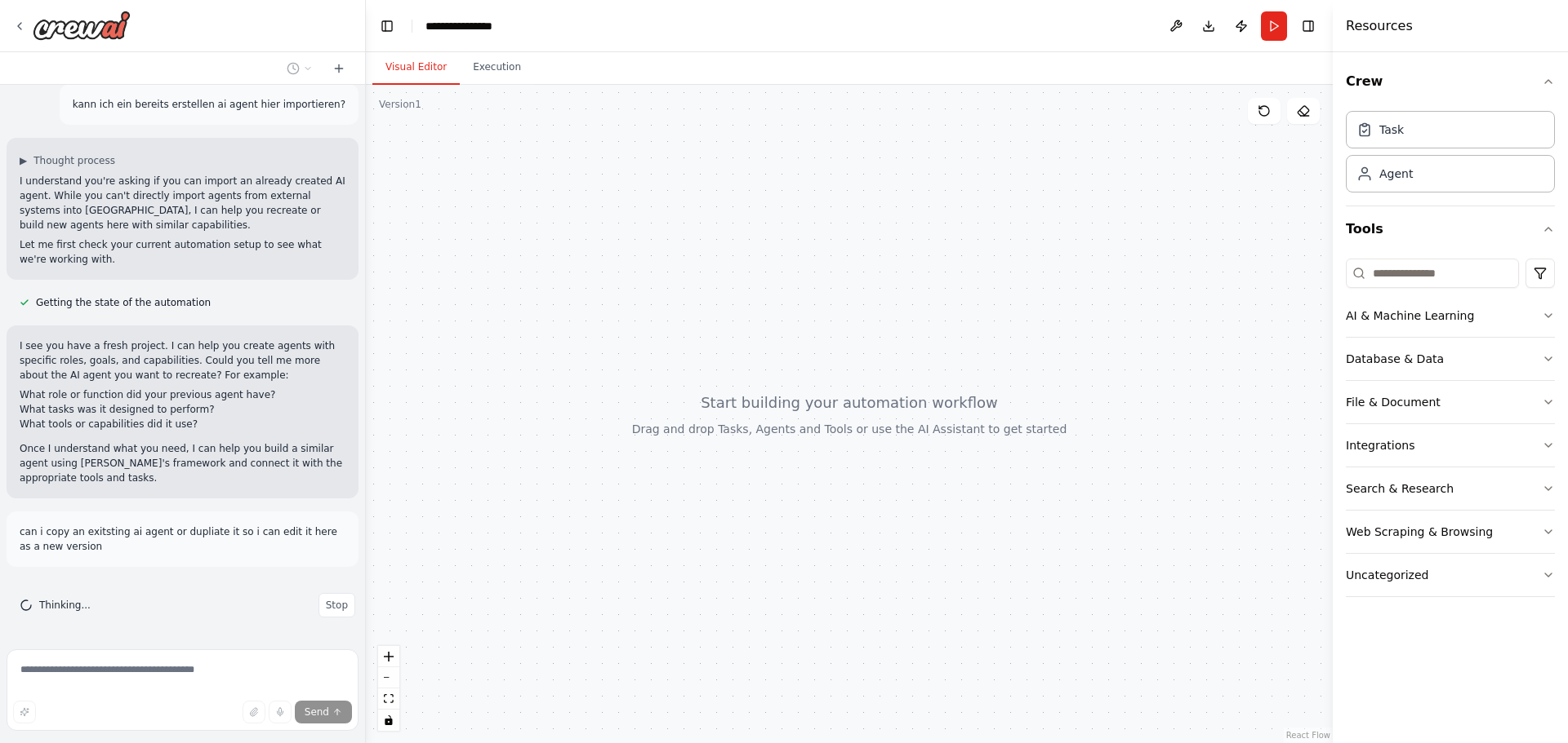
click at [221, 592] on div "Thinking... Stop" at bounding box center [182, 605] width 352 height 50
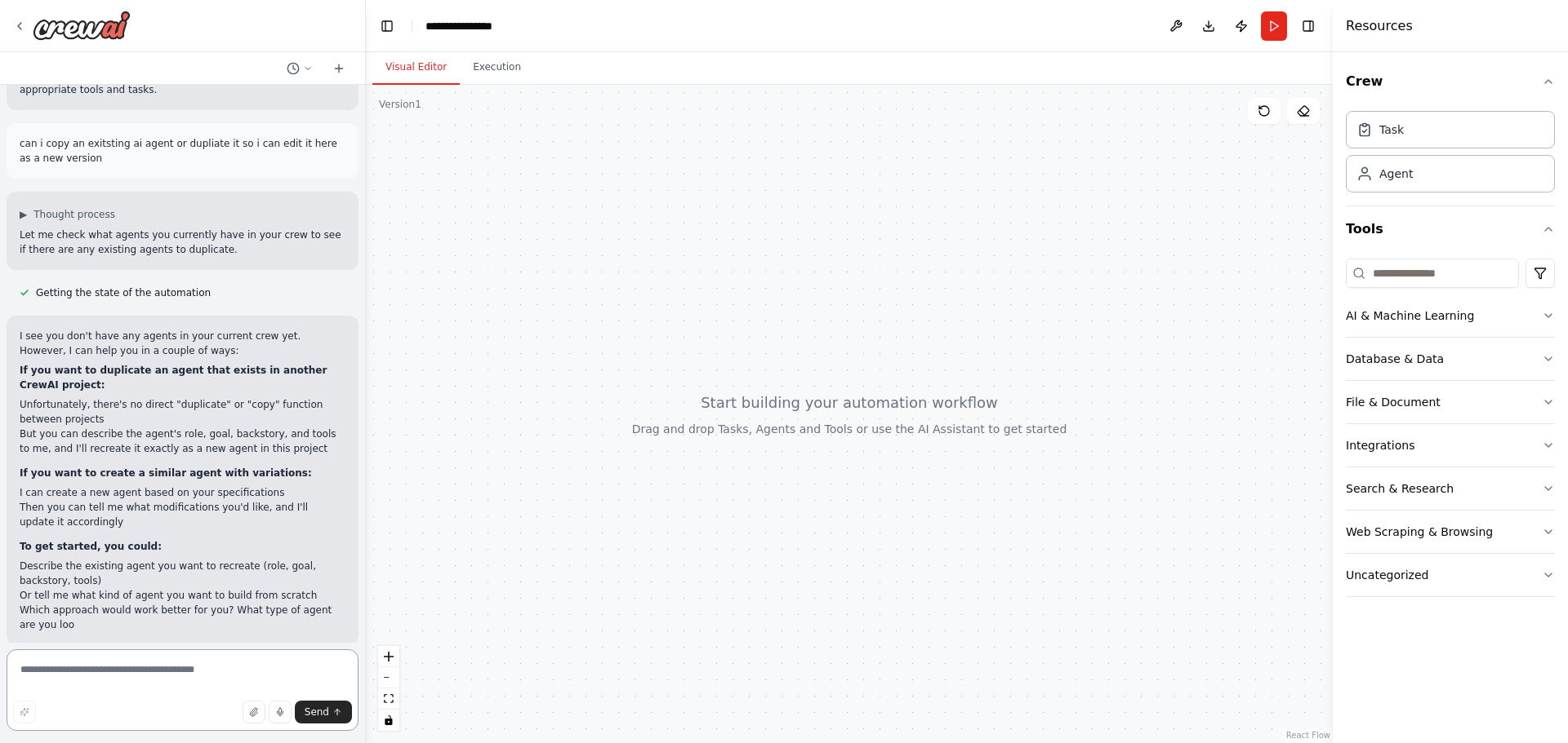
scroll to position [486, 0]
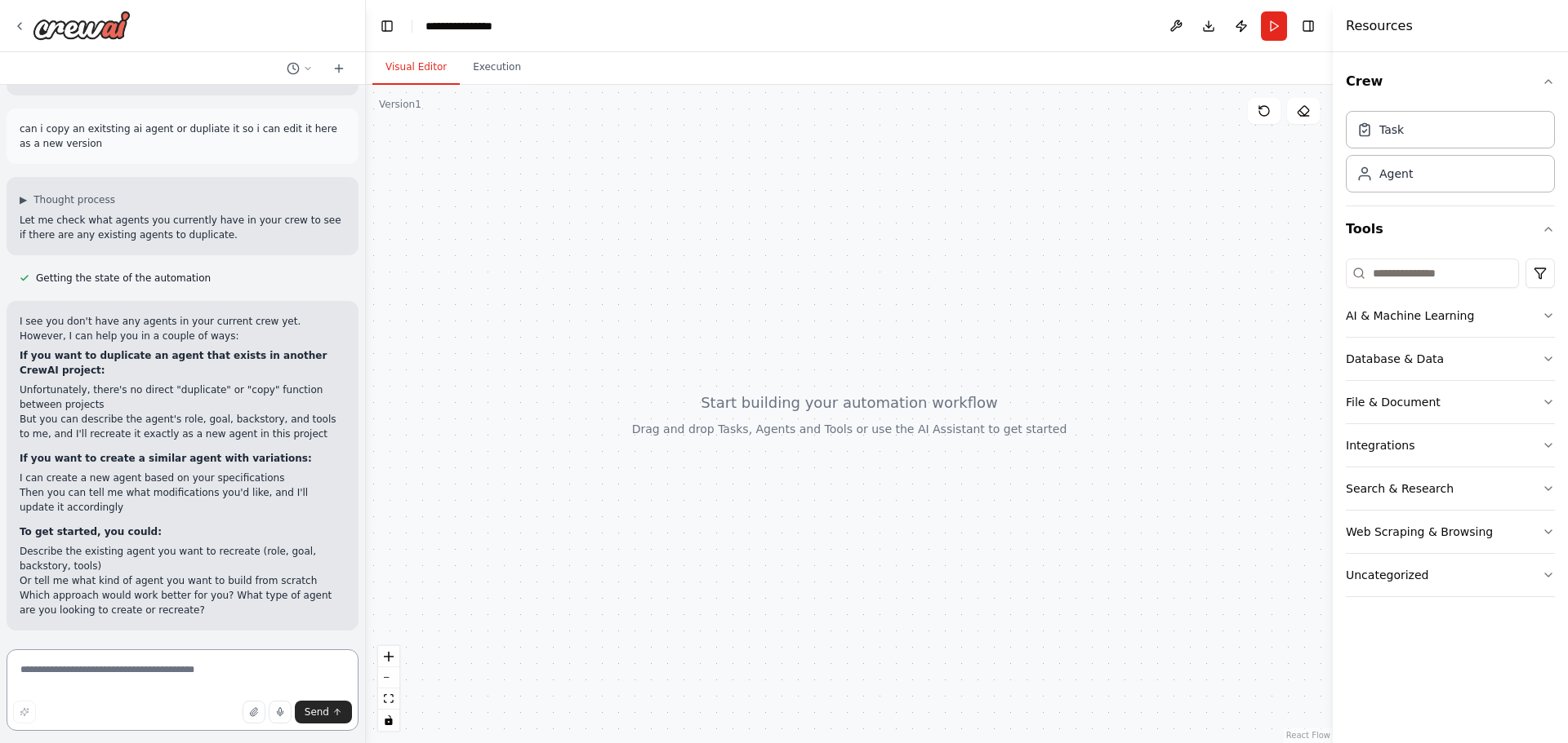
click at [202, 672] on textarea at bounding box center [182, 690] width 352 height 82
click at [242, 687] on textarea at bounding box center [182, 690] width 352 height 82
click at [177, 673] on textarea at bounding box center [182, 690] width 352 height 82
click at [250, 718] on button "button" at bounding box center [254, 712] width 23 height 23
click at [178, 679] on textarea at bounding box center [182, 690] width 352 height 82
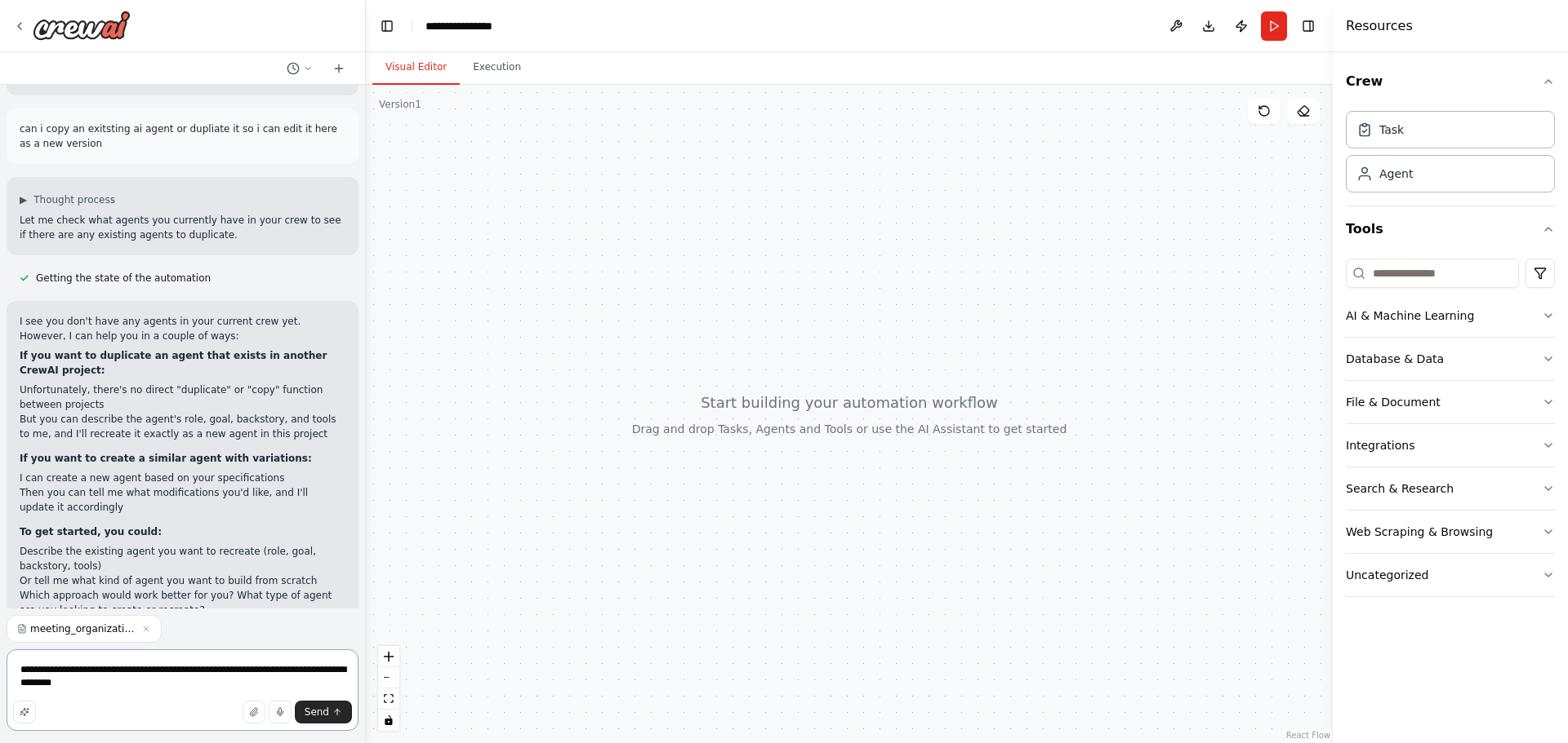
type textarea "**********"
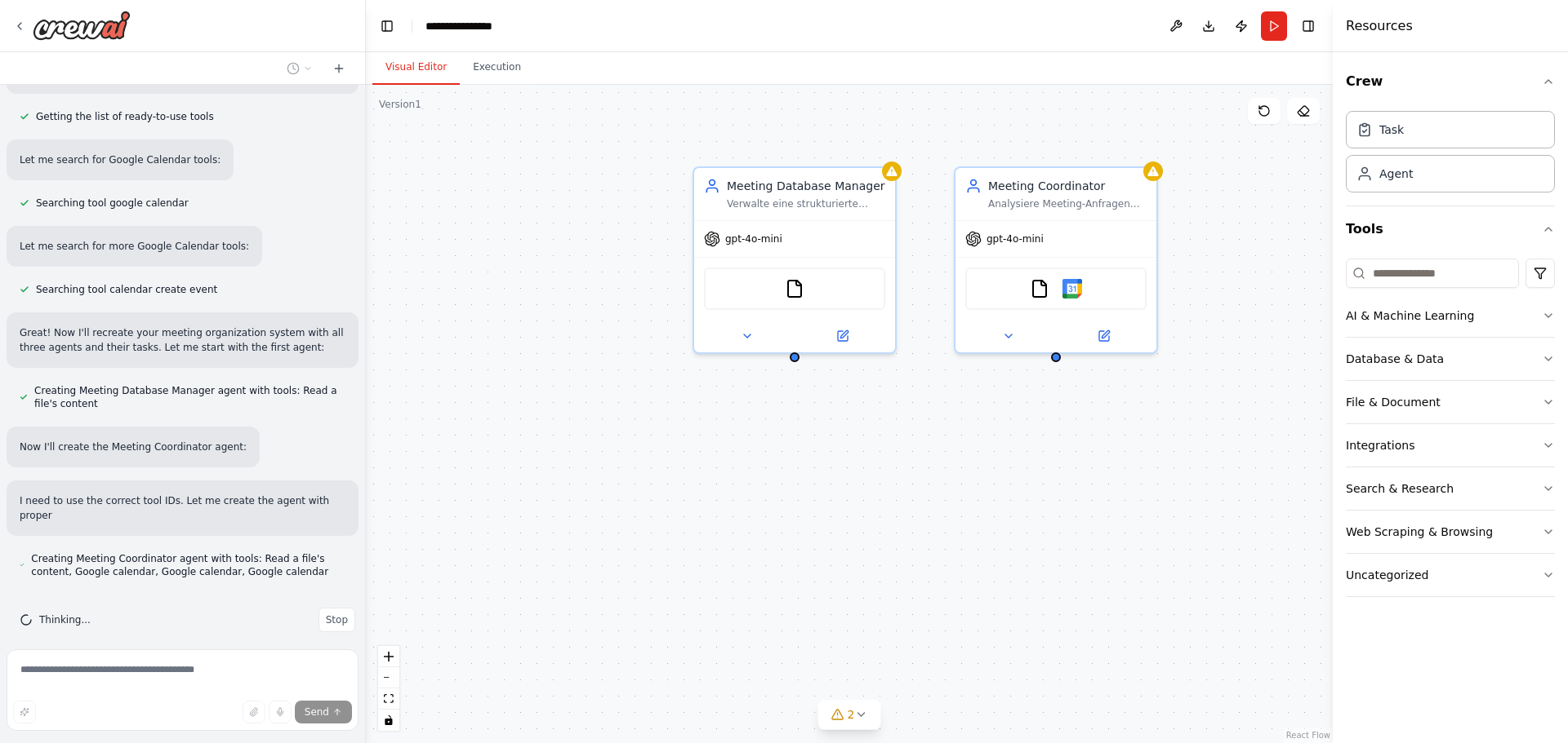
scroll to position [1328, 0]
